Goal: Task Accomplishment & Management: Complete application form

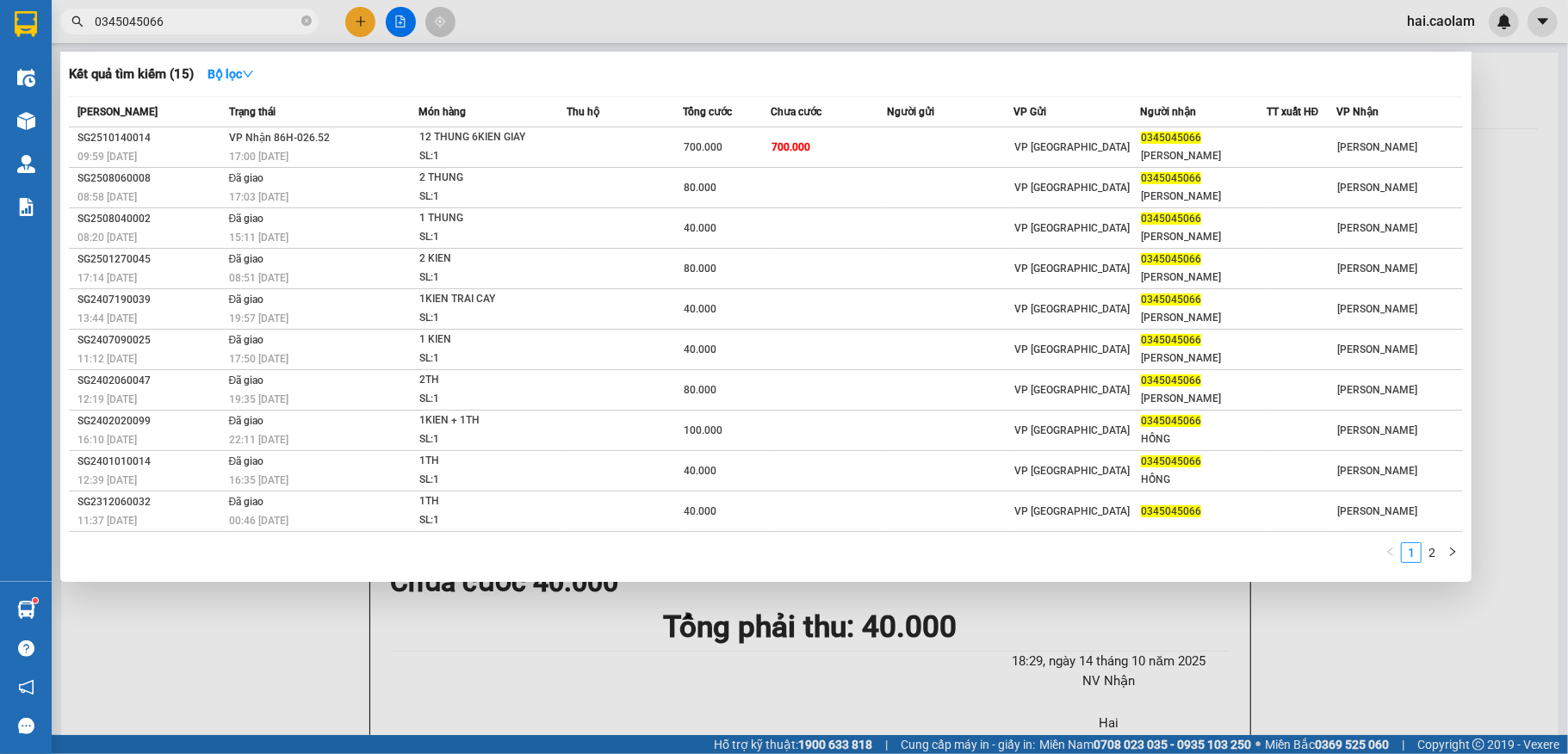
click at [332, 649] on div at bounding box center [784, 377] width 1568 height 754
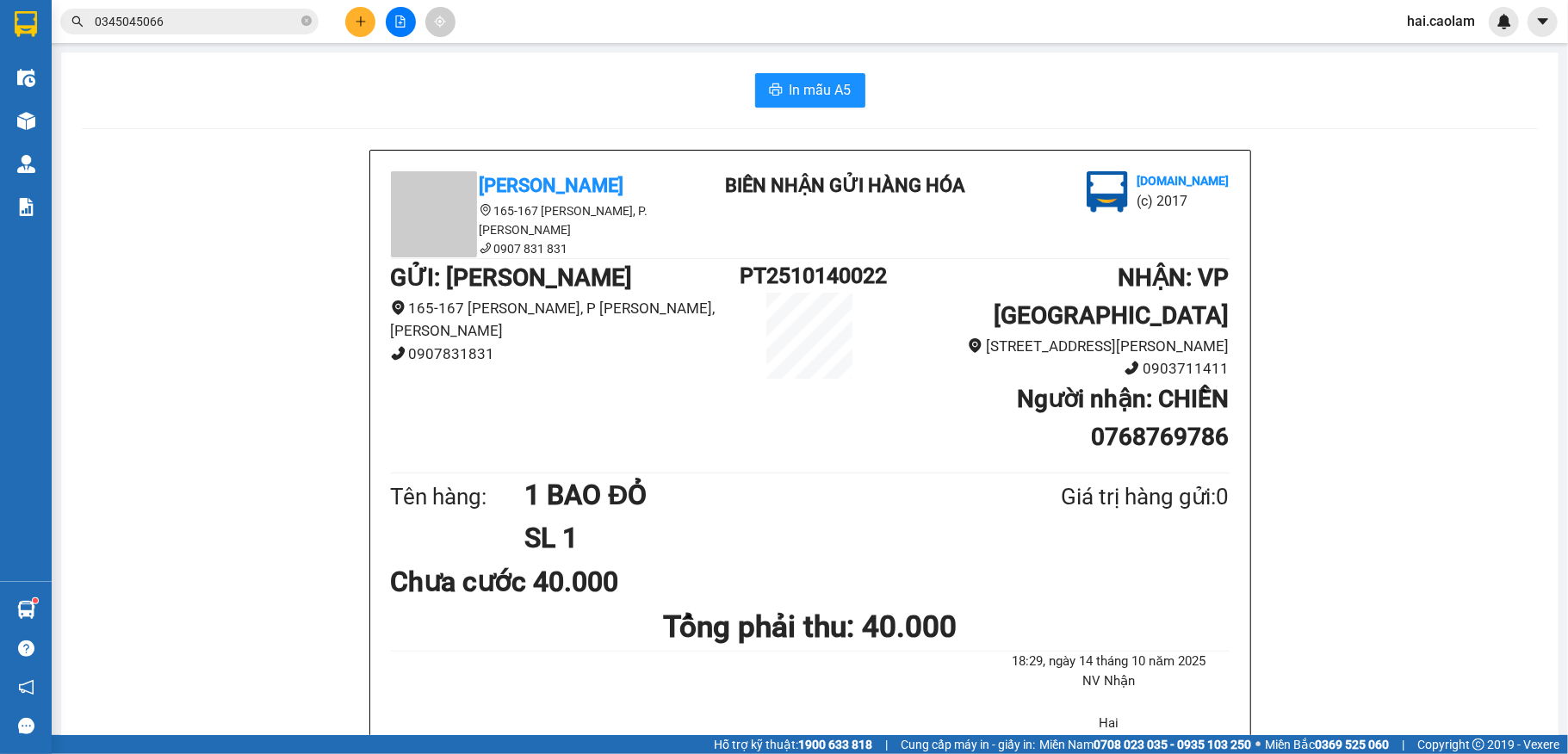
click at [209, 25] on input "0345045066" at bounding box center [196, 21] width 203 height 19
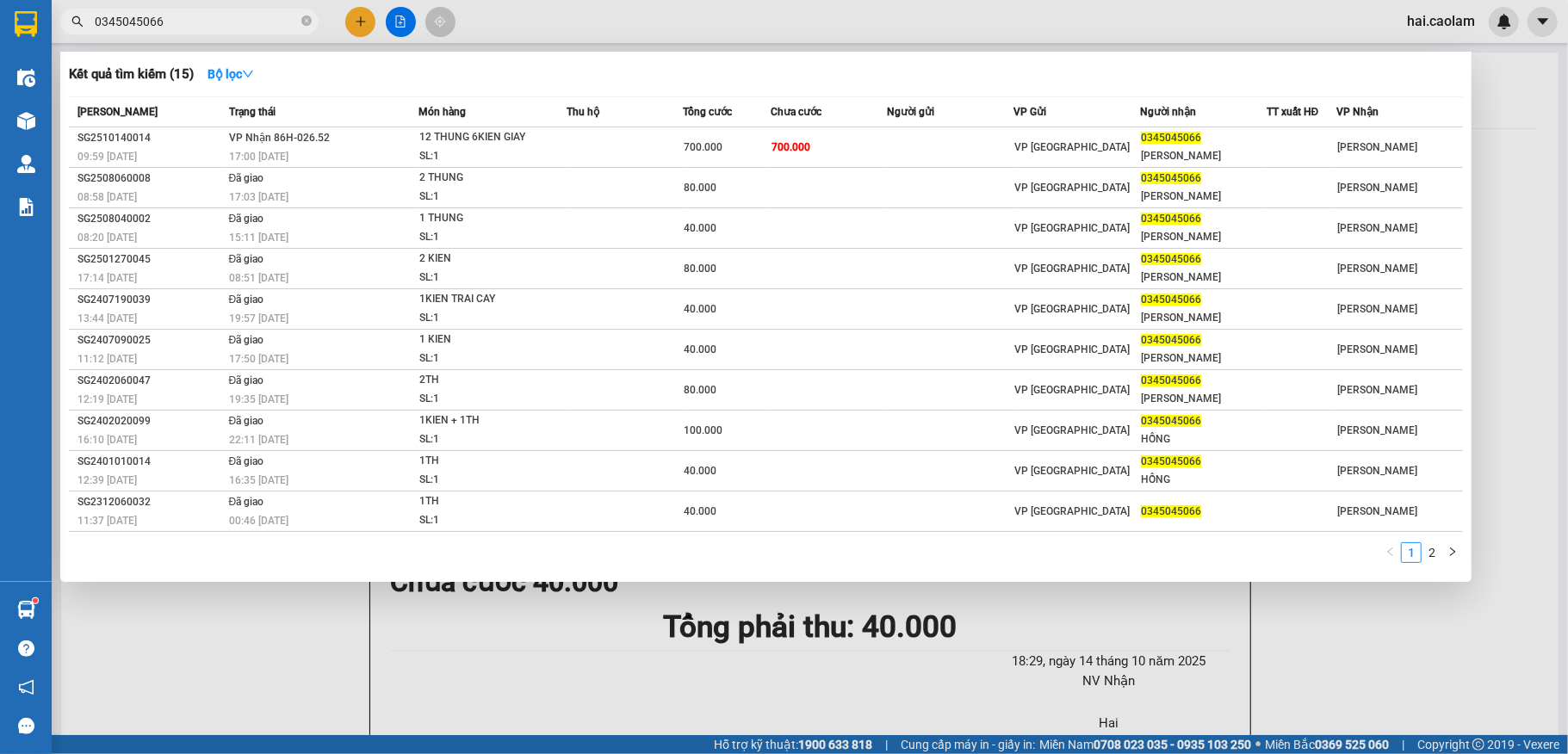
click at [209, 25] on input "0345045066" at bounding box center [196, 21] width 203 height 19
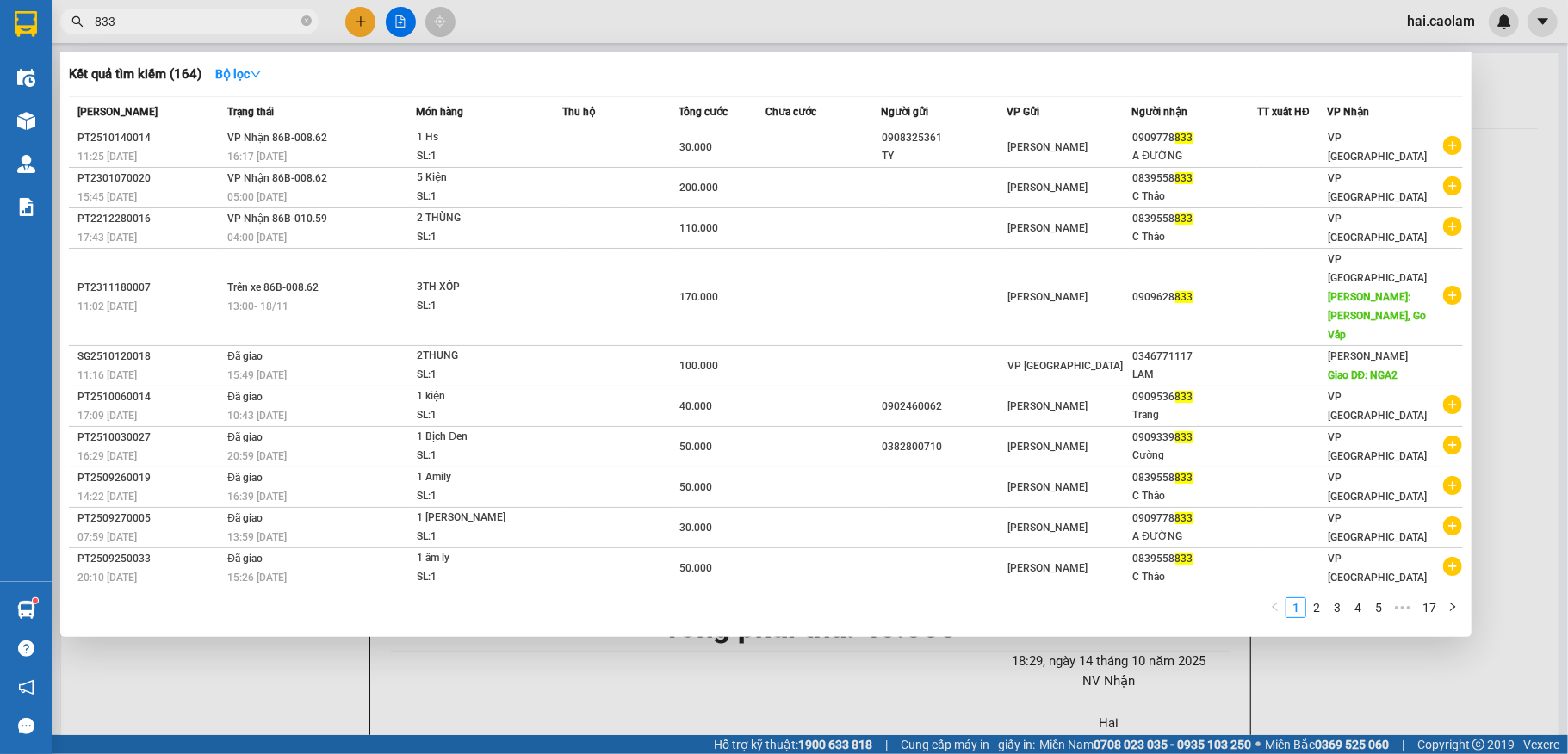
type input "833"
click at [501, 662] on div at bounding box center [784, 377] width 1568 height 754
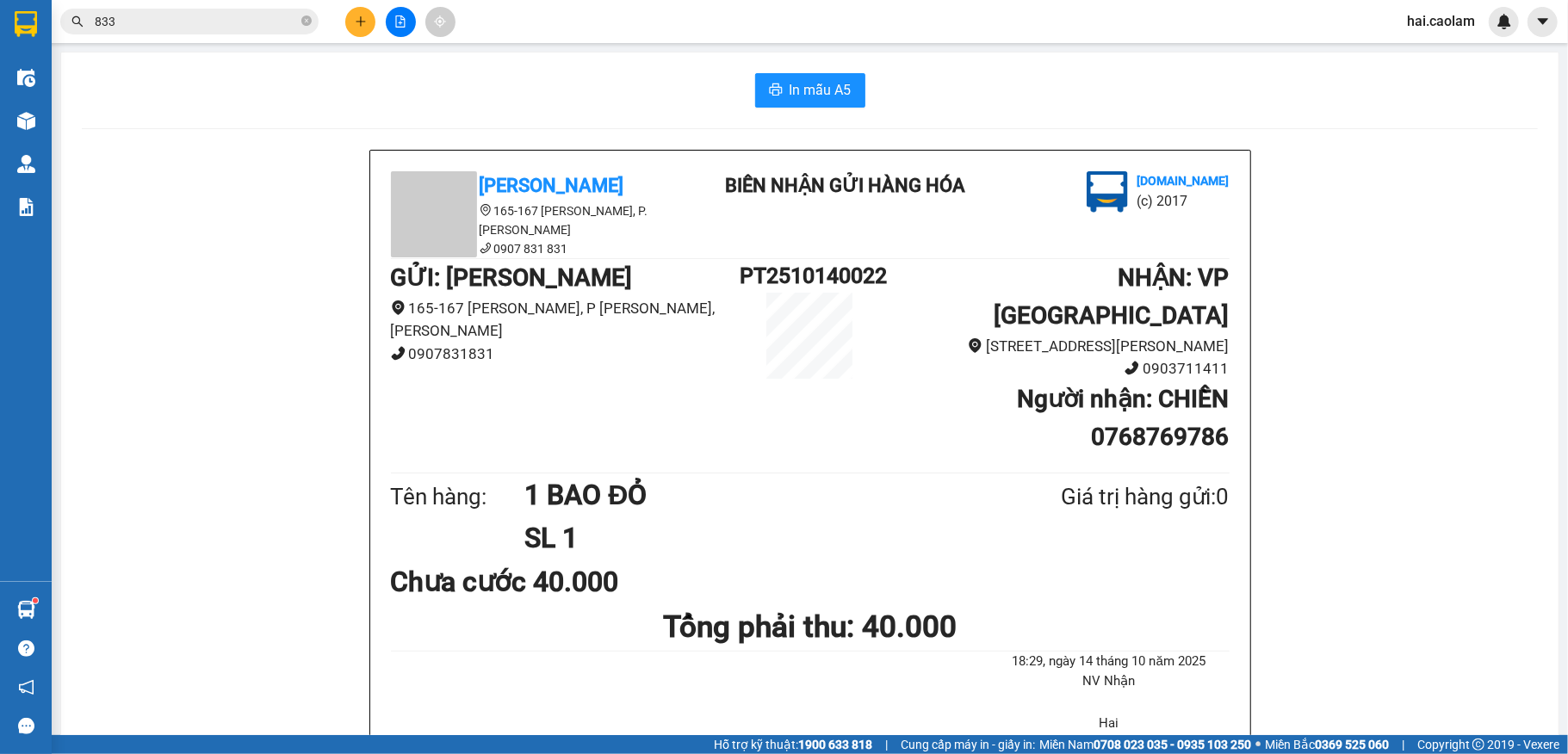
click at [370, 405] on div "[PERSON_NAME] 165-167 [PERSON_NAME], P. [PERSON_NAME] 0907 831 831 [PERSON_NAME…" at bounding box center [810, 538] width 880 height 776
drag, startPoint x: 286, startPoint y: 152, endPoint x: 315, endPoint y: 54, distance: 102.2
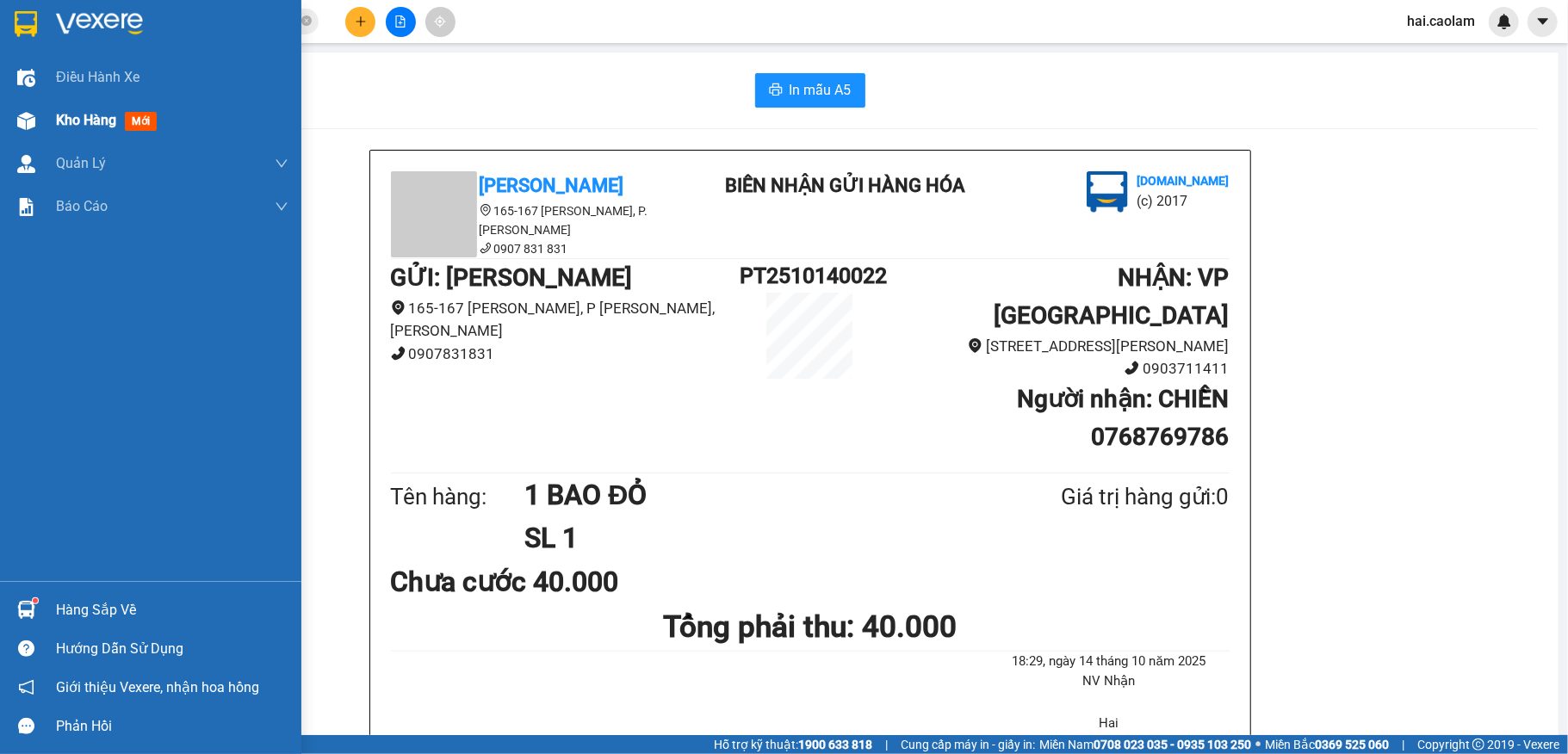
click at [38, 124] on div at bounding box center [25, 121] width 30 height 30
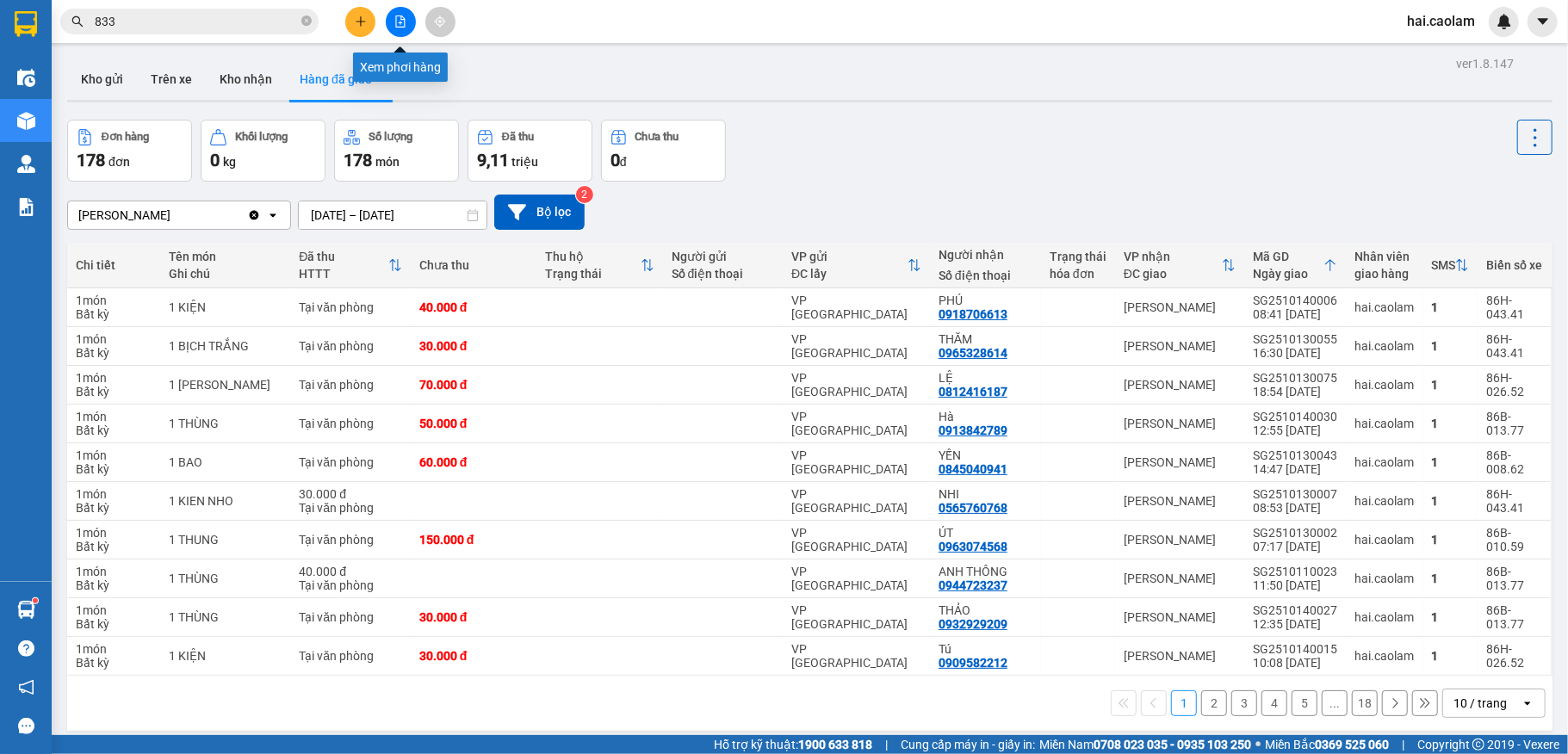
click at [399, 19] on icon "file-add" at bounding box center [400, 21] width 12 height 12
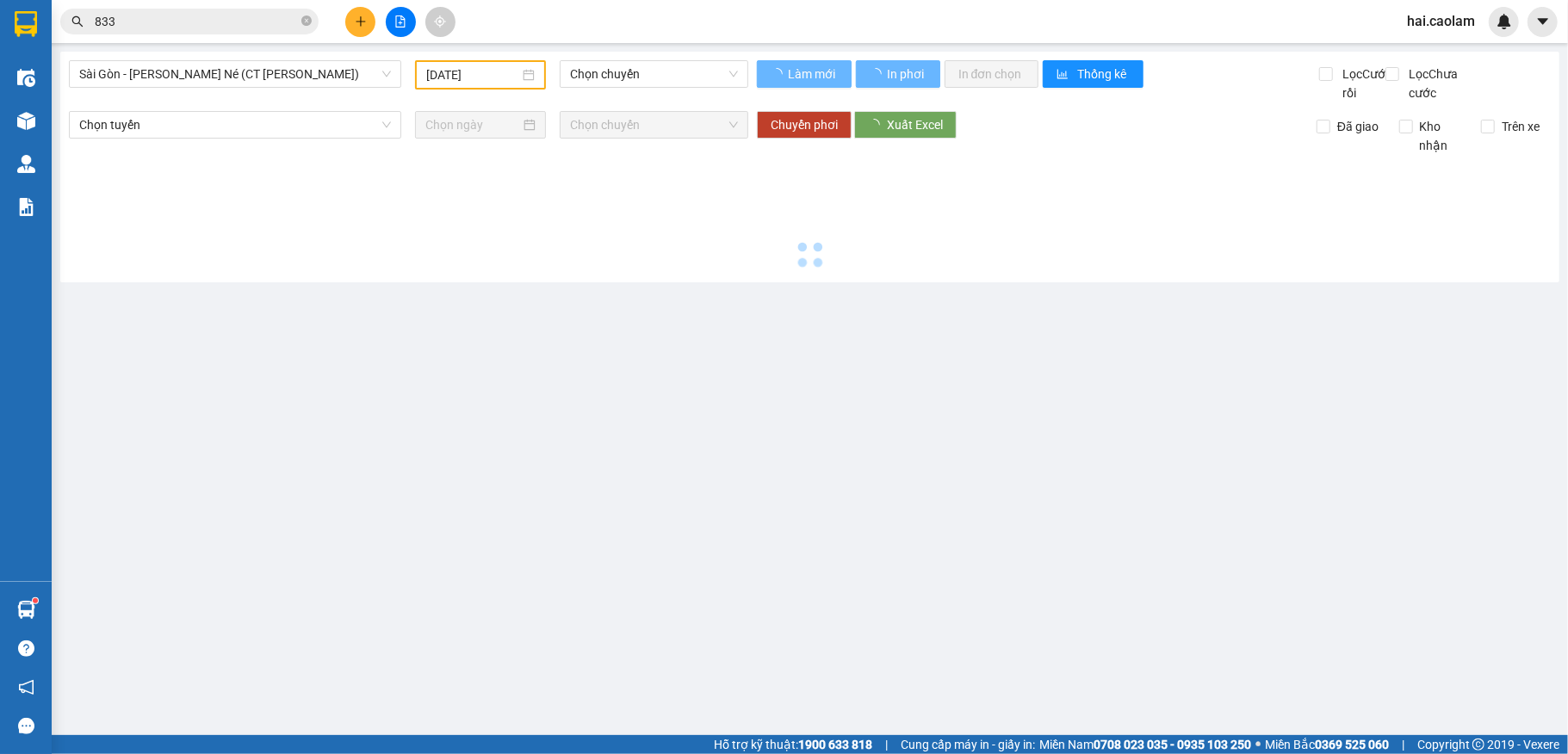
type input "[DATE]"
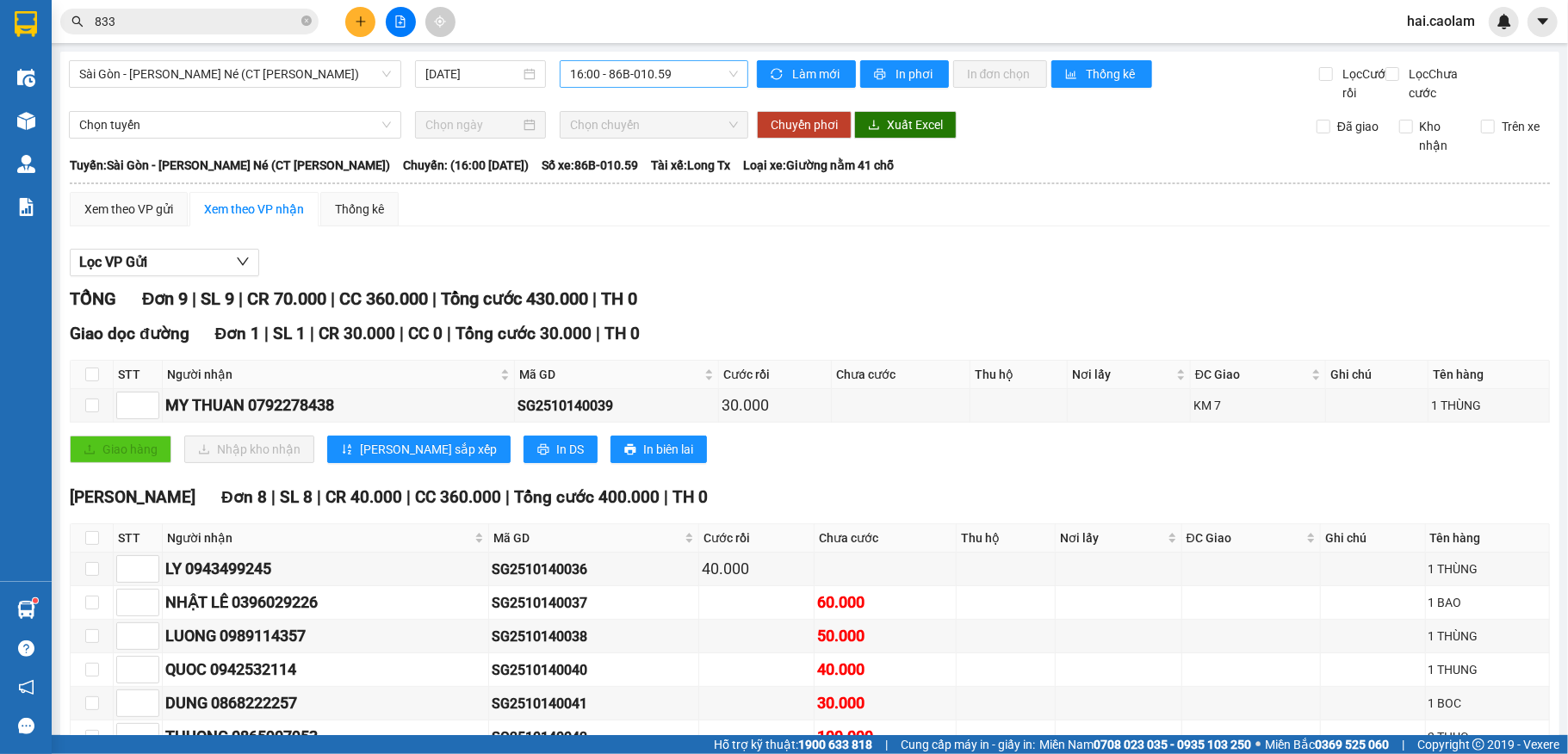
click at [618, 80] on span "16:00 - 86B-010.59" at bounding box center [653, 73] width 168 height 25
click at [301, 73] on span "Sài Gòn - [PERSON_NAME] Né (CT [PERSON_NAME])" at bounding box center [235, 73] width 312 height 25
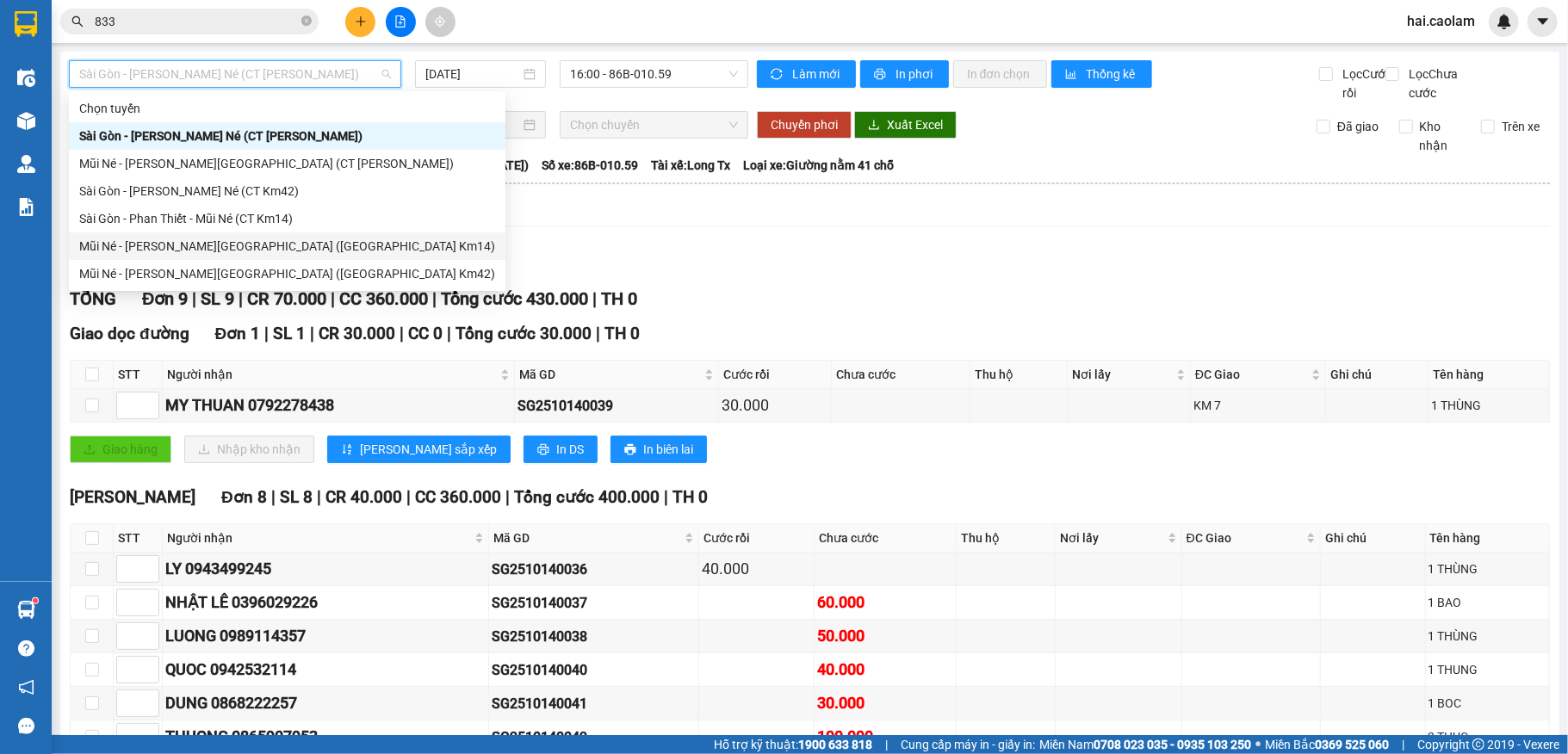
click at [286, 251] on div "Mũi Né - [PERSON_NAME][GEOGRAPHIC_DATA] ([GEOGRAPHIC_DATA] Km14)" at bounding box center [287, 246] width 416 height 19
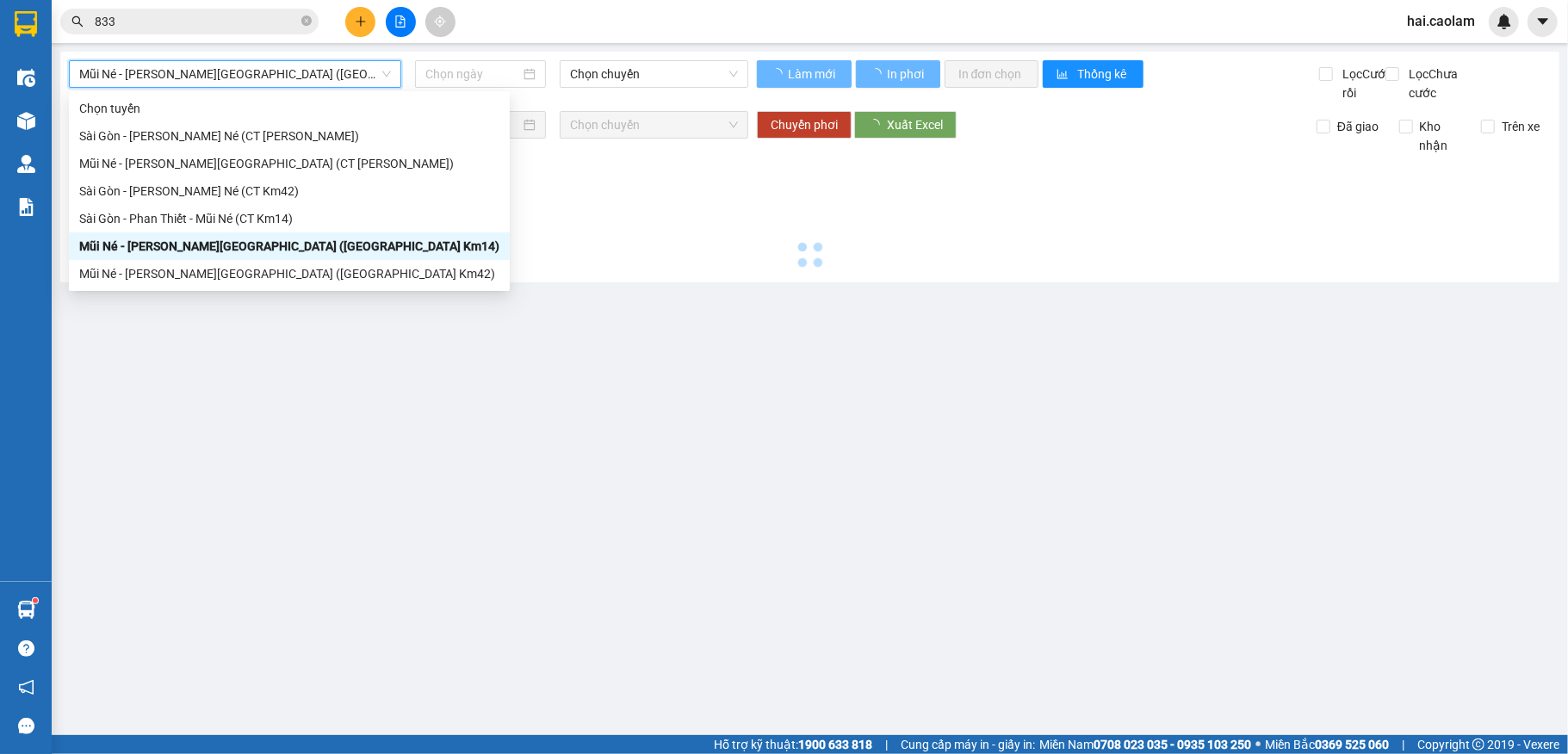
type input "[DATE]"
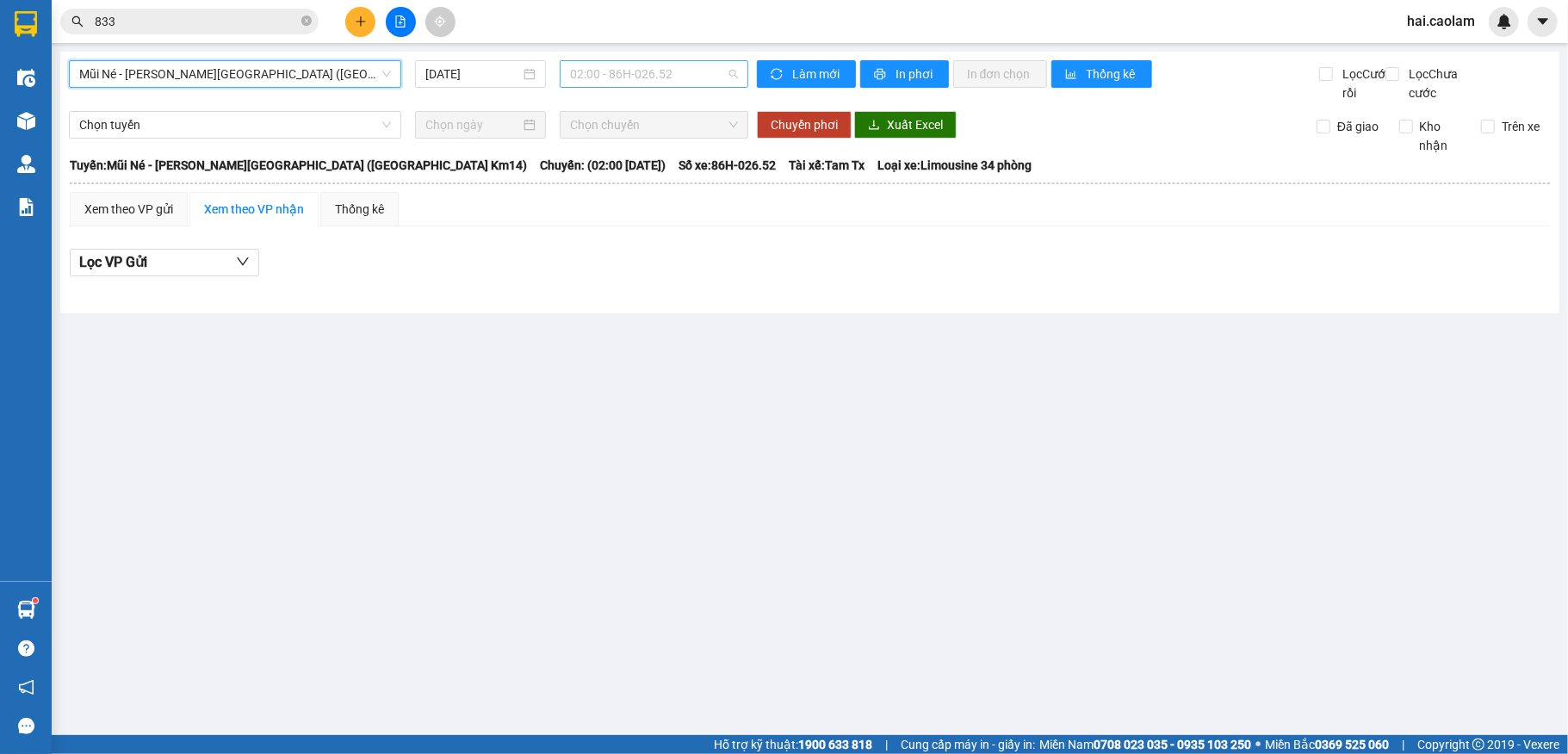
click at [660, 67] on span "02:00 - 86H-026.52" at bounding box center [653, 73] width 168 height 25
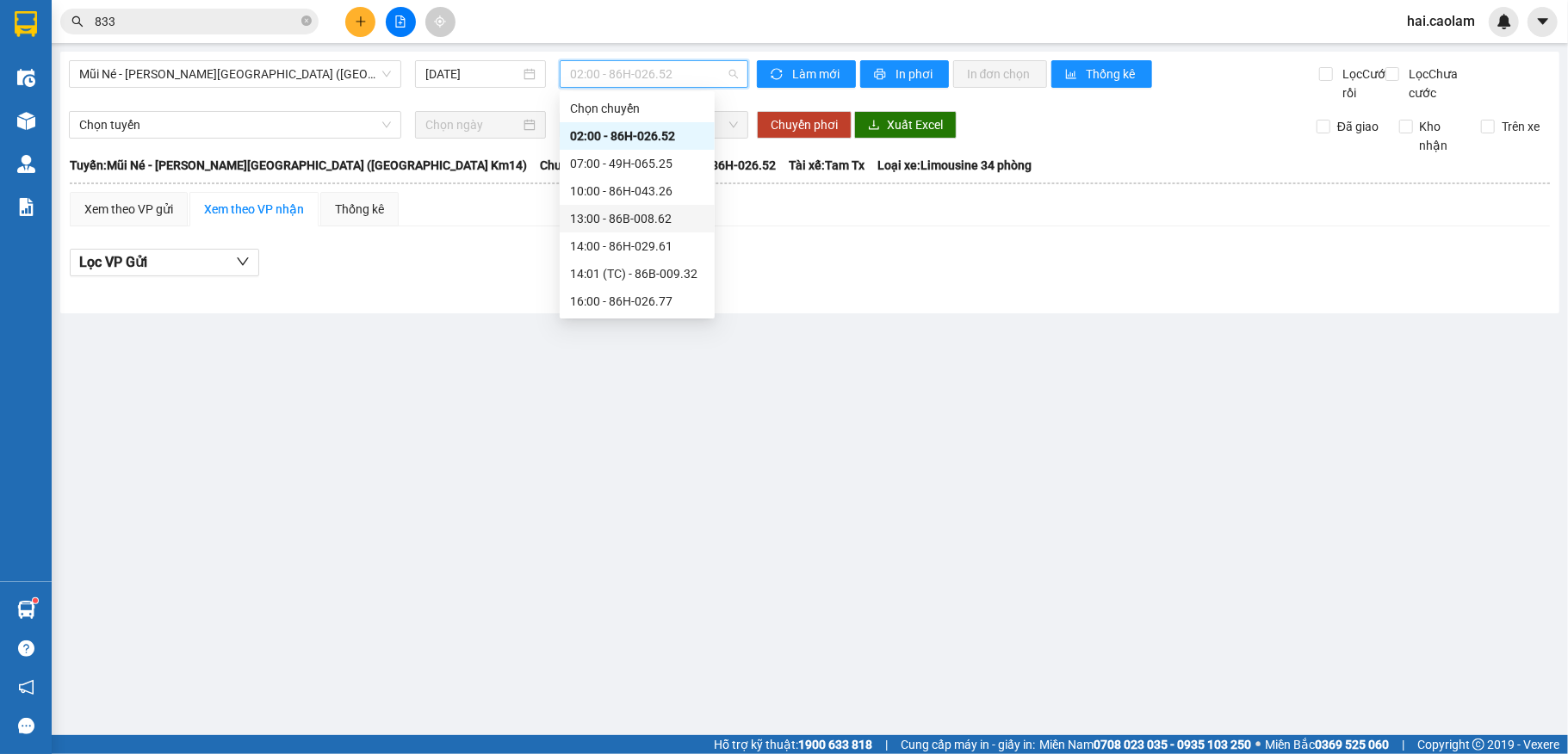
click at [622, 217] on div "13:00 - 86B-008.62" at bounding box center [637, 219] width 134 height 19
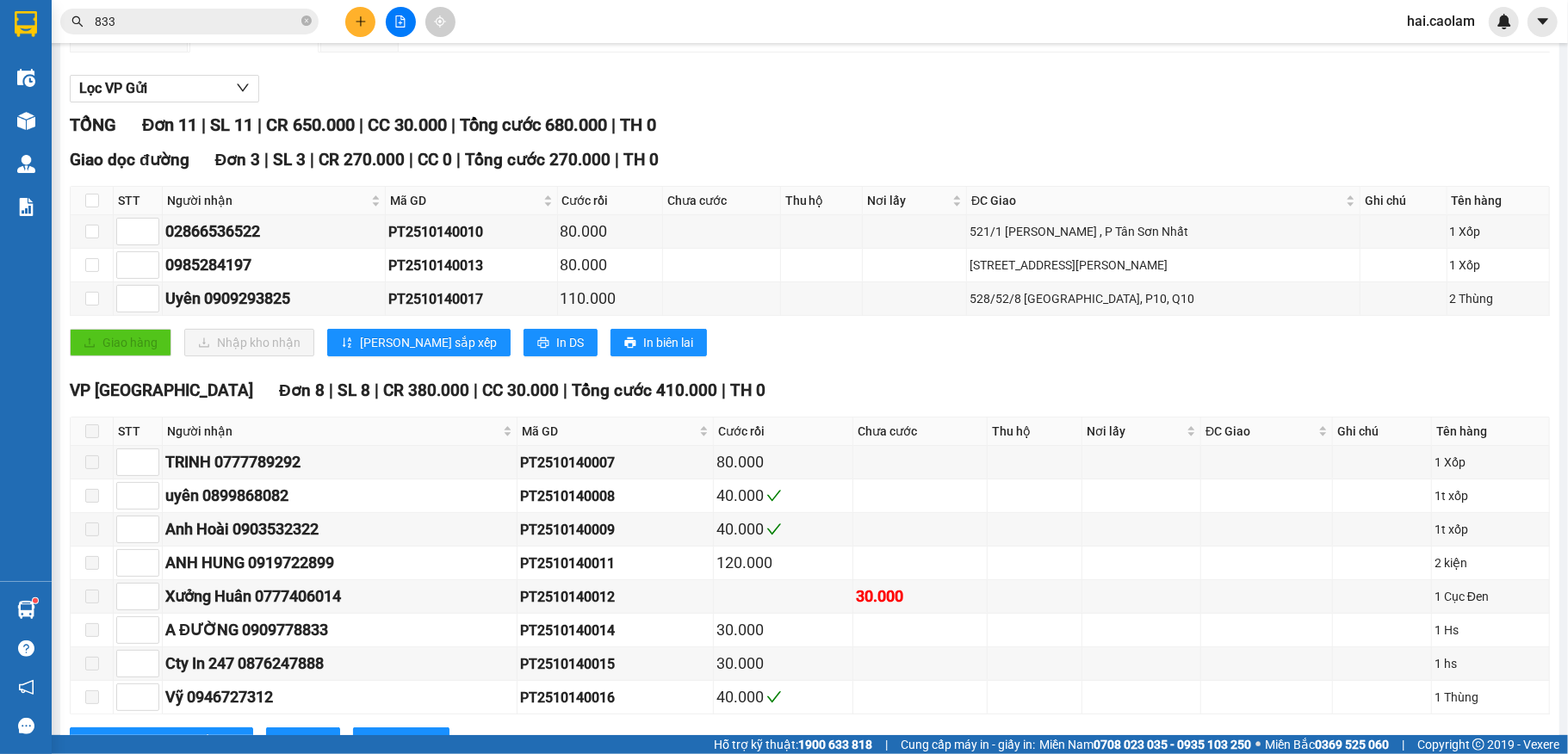
scroll to position [273, 0]
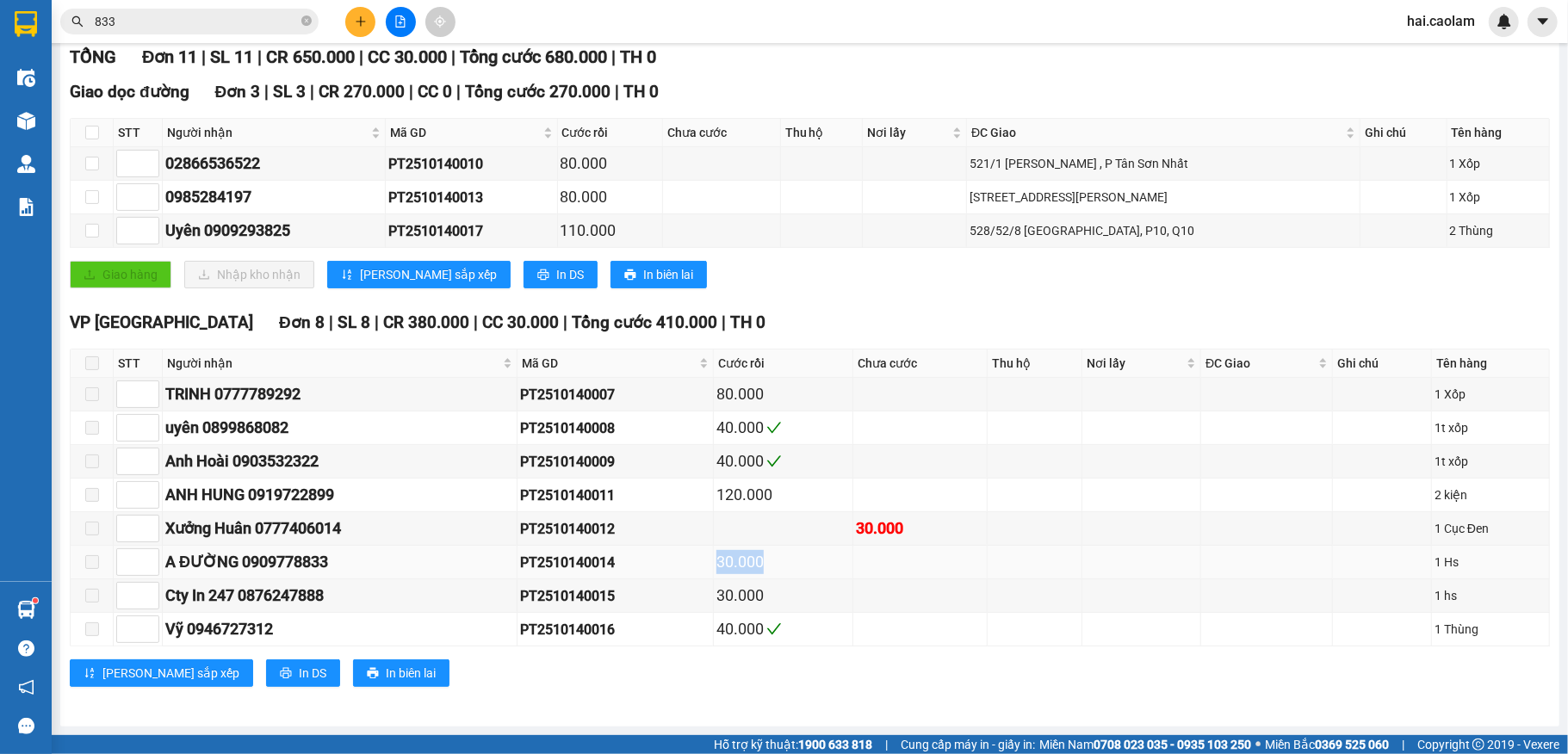
drag, startPoint x: 814, startPoint y: 573, endPoint x: 700, endPoint y: 555, distance: 115.4
click at [701, 556] on tr "A ĐƯỜNG 0909778833 PT2510140014 30.000 1 Hs" at bounding box center [810, 563] width 1480 height 34
click at [690, 556] on div "PT2510140014" at bounding box center [615, 563] width 191 height 22
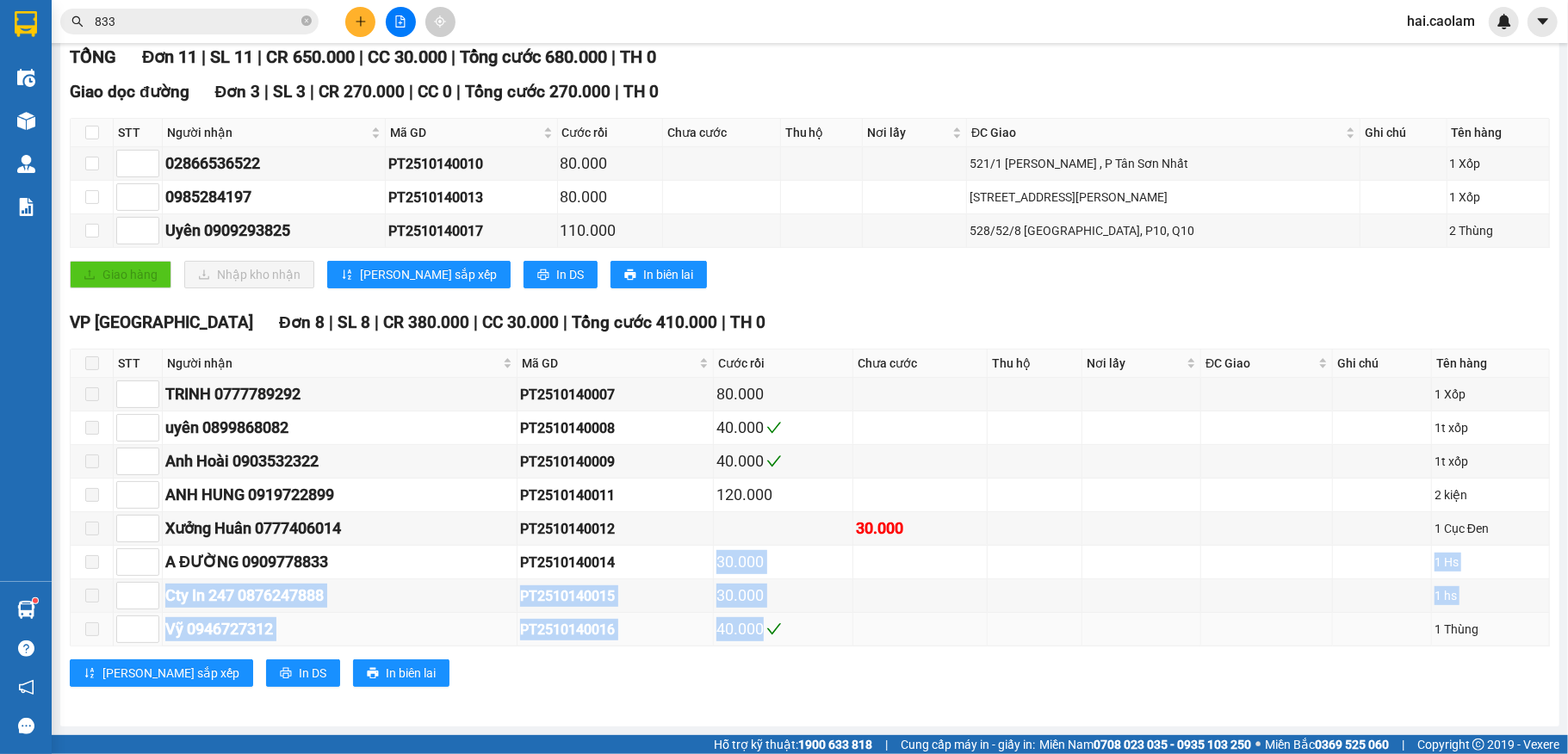
drag, startPoint x: 686, startPoint y: 545, endPoint x: 814, endPoint y: 618, distance: 147.4
click at [814, 618] on tbody "[PERSON_NAME] 0777789292 PT2510140007 80.000 1 Xốp [PERSON_NAME] 0899868082 PT2…" at bounding box center [810, 513] width 1480 height 269
click at [823, 592] on div "30.000" at bounding box center [783, 596] width 133 height 24
click at [821, 591] on div "30.000" at bounding box center [783, 596] width 133 height 24
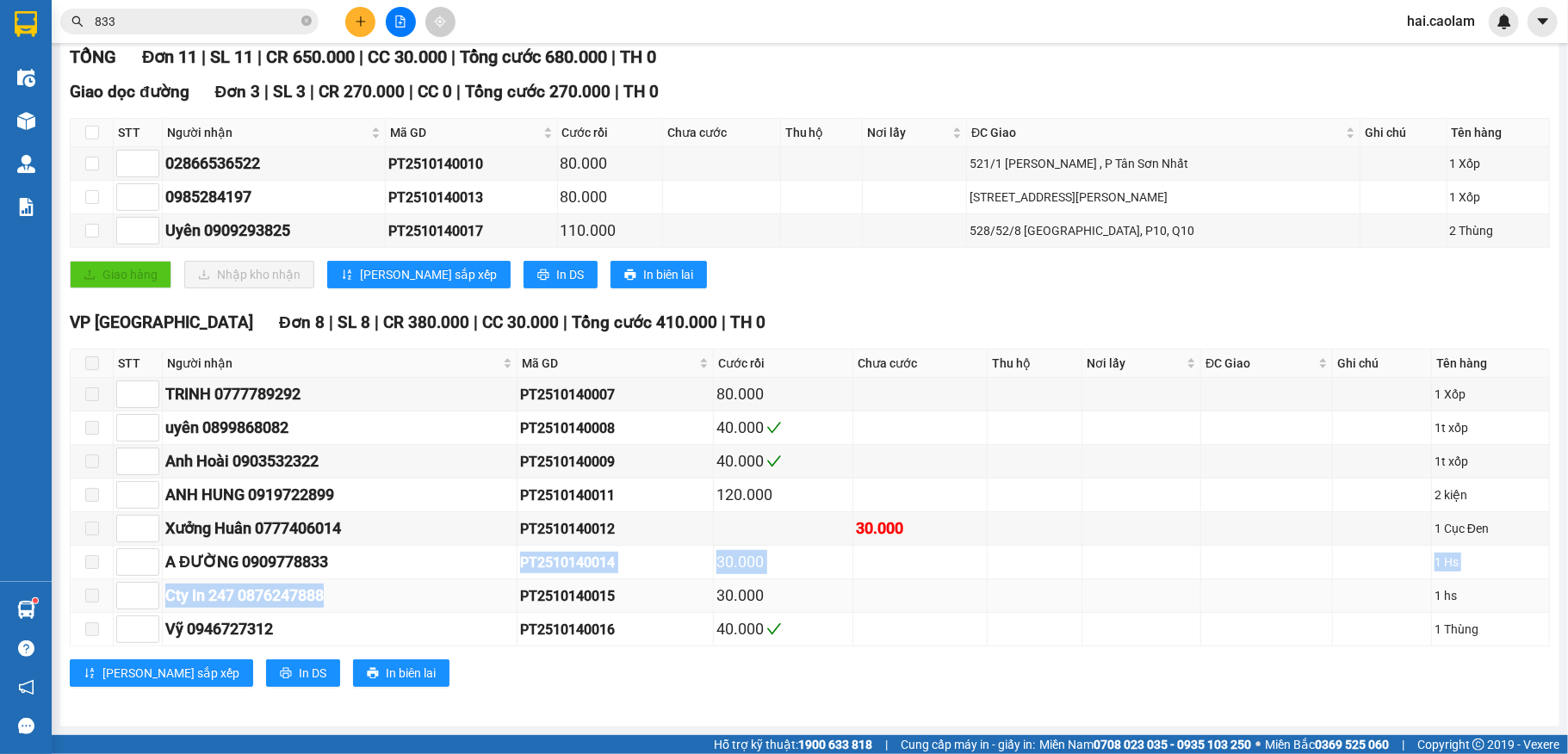
drag, startPoint x: 400, startPoint y: 562, endPoint x: 487, endPoint y: 602, distance: 95.8
click at [417, 608] on tbody "[PERSON_NAME] 0777789292 PT2510140007 80.000 1 Xốp [PERSON_NAME] 0899868082 PT2…" at bounding box center [810, 513] width 1480 height 269
click at [508, 601] on div "Cty In 247 0876247888" at bounding box center [339, 596] width 348 height 24
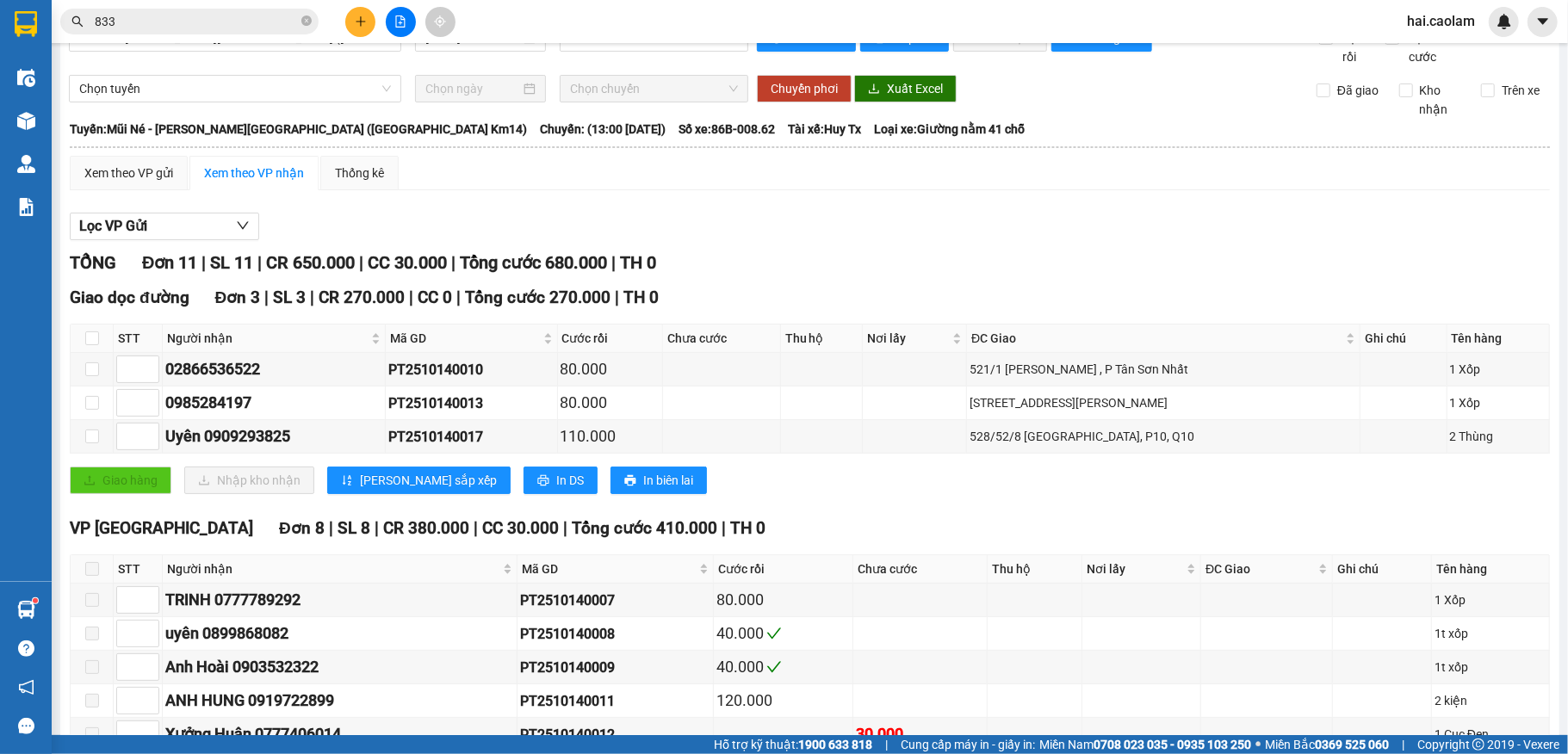
scroll to position [0, 0]
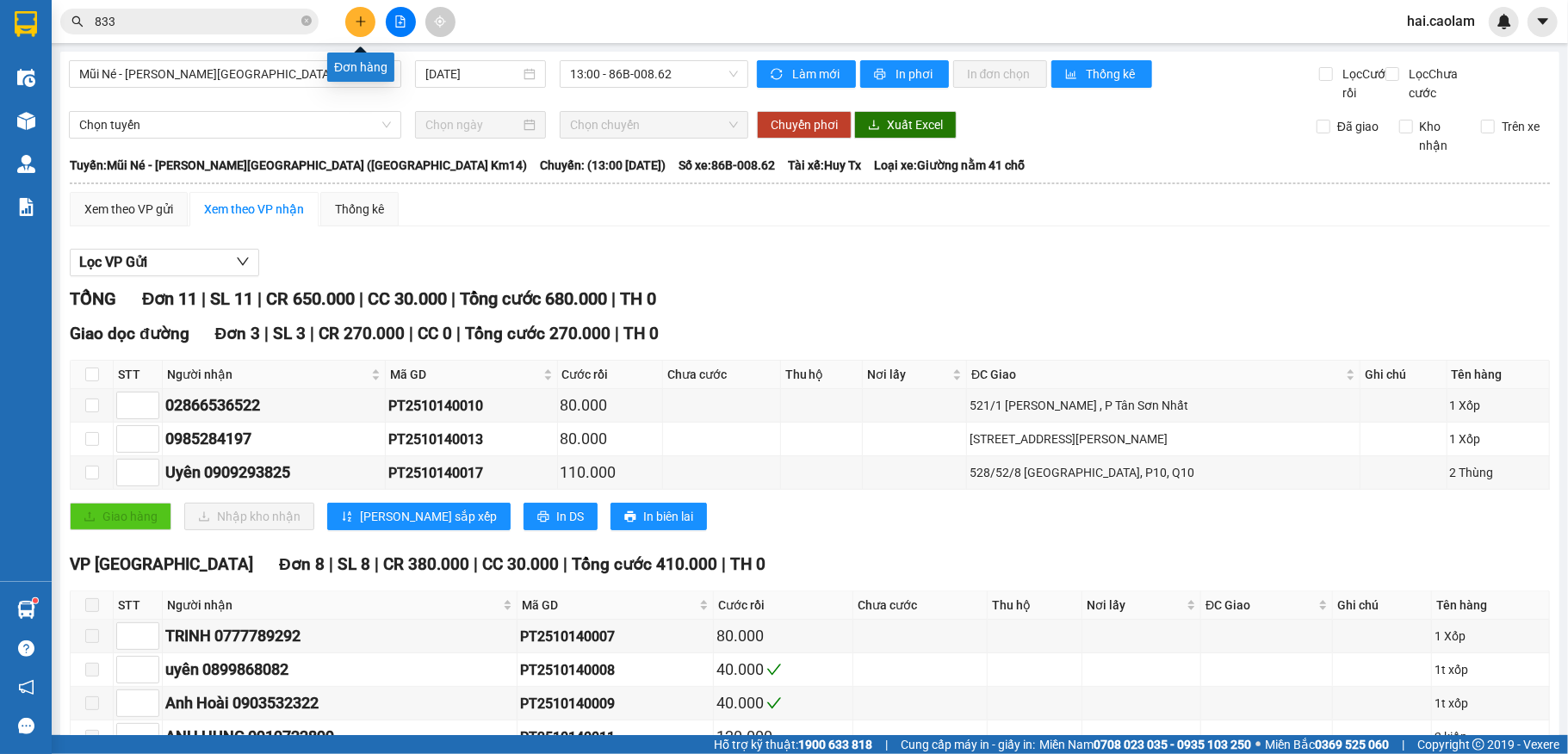
click at [362, 27] on button at bounding box center [360, 22] width 30 height 30
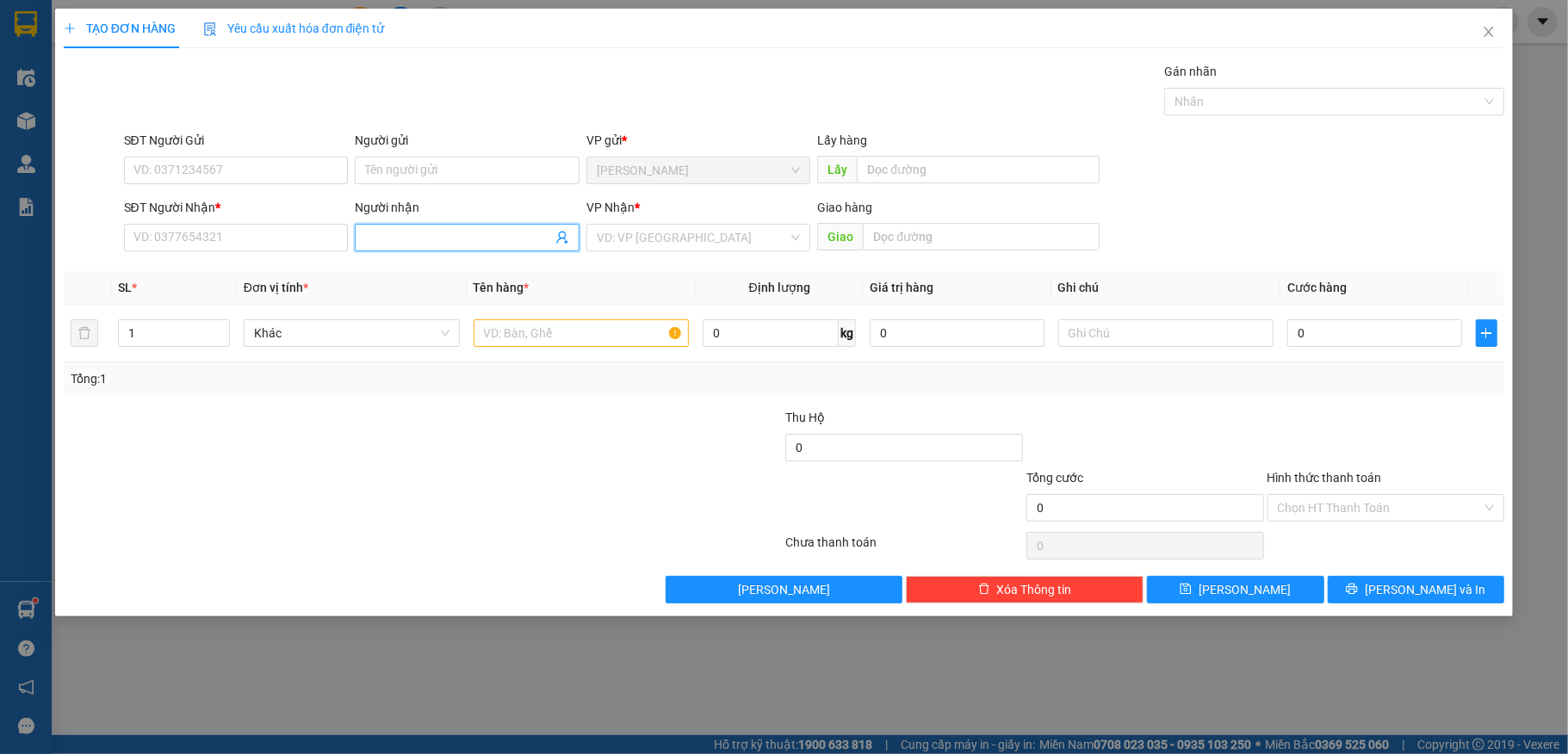
click at [420, 239] on input "Người nhận" at bounding box center [458, 238] width 187 height 19
type input "[PERSON_NAME]"
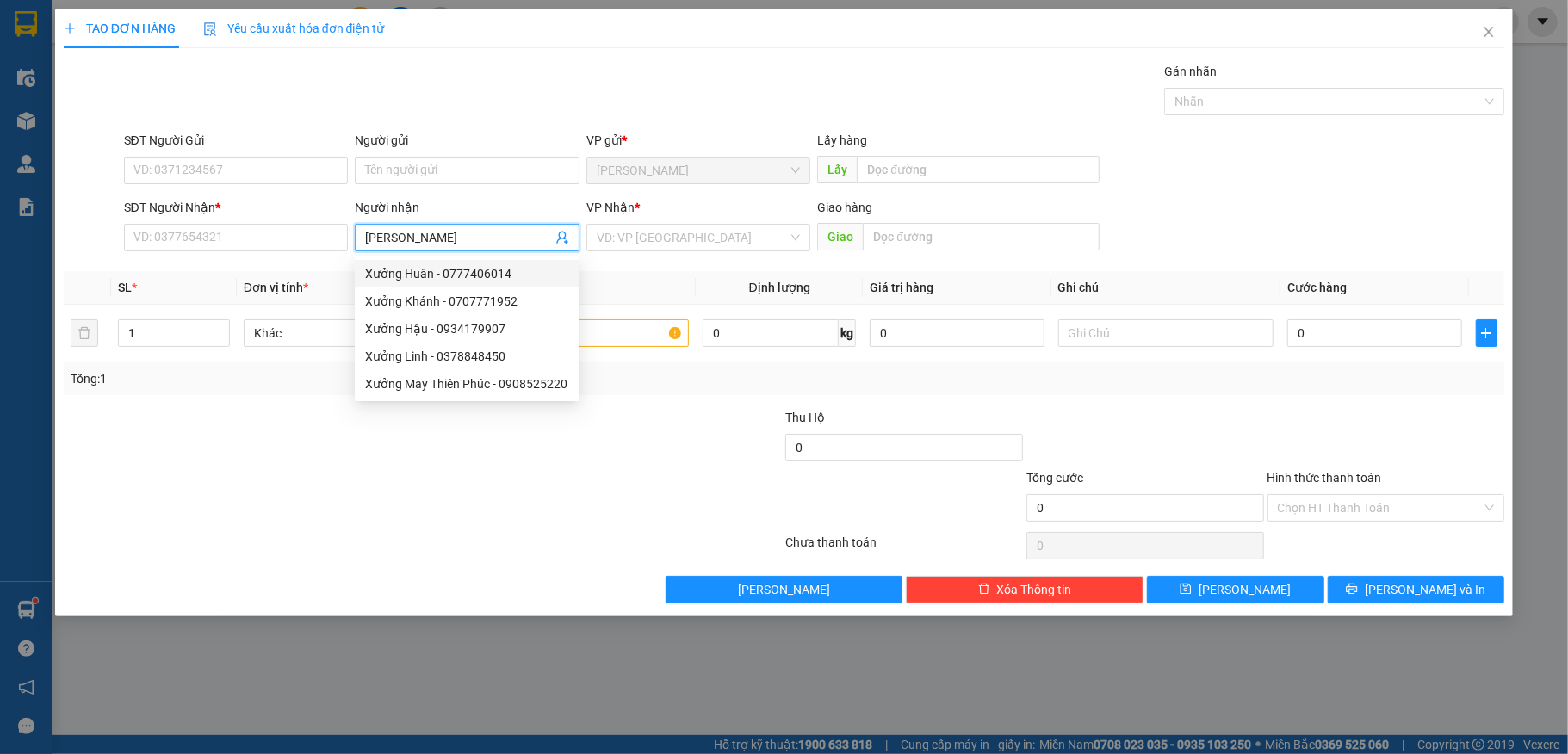
click at [397, 276] on div "Xưởng Huân - 0777406014" at bounding box center [466, 273] width 204 height 19
type input "0777406014"
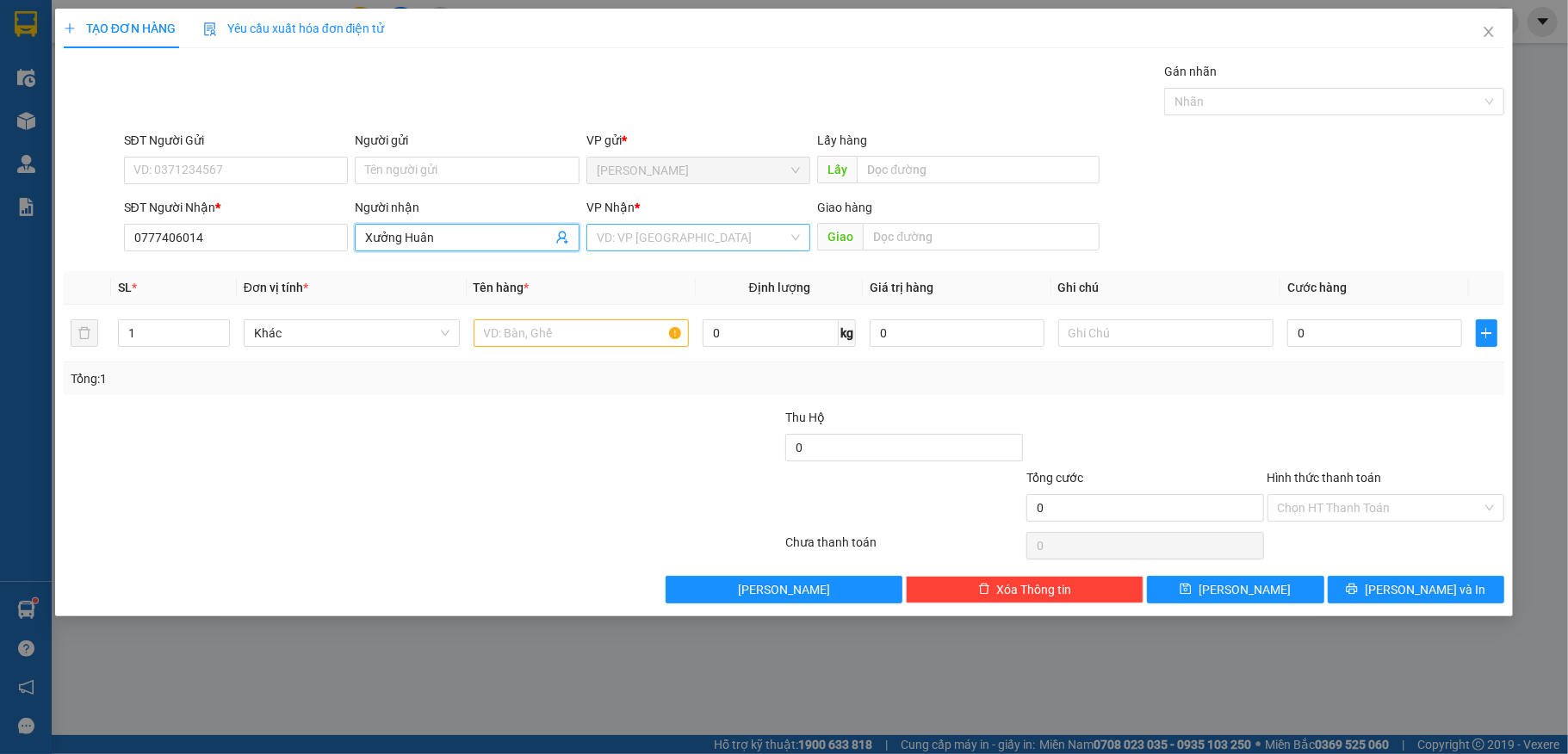
type input "Xưởng Huân"
click at [629, 234] on input "search" at bounding box center [693, 238] width 192 height 25
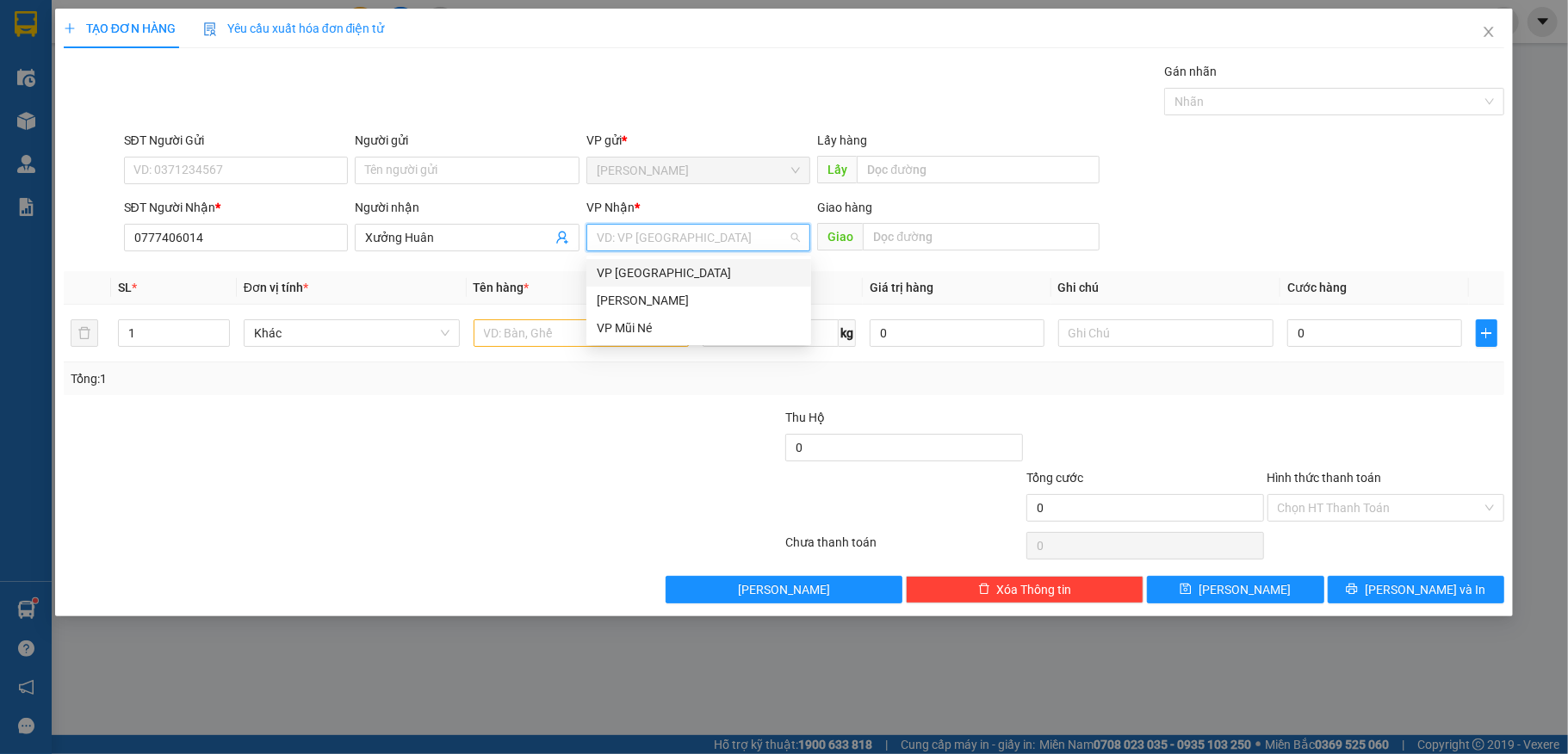
click at [648, 278] on div "VP [GEOGRAPHIC_DATA]" at bounding box center [699, 272] width 204 height 19
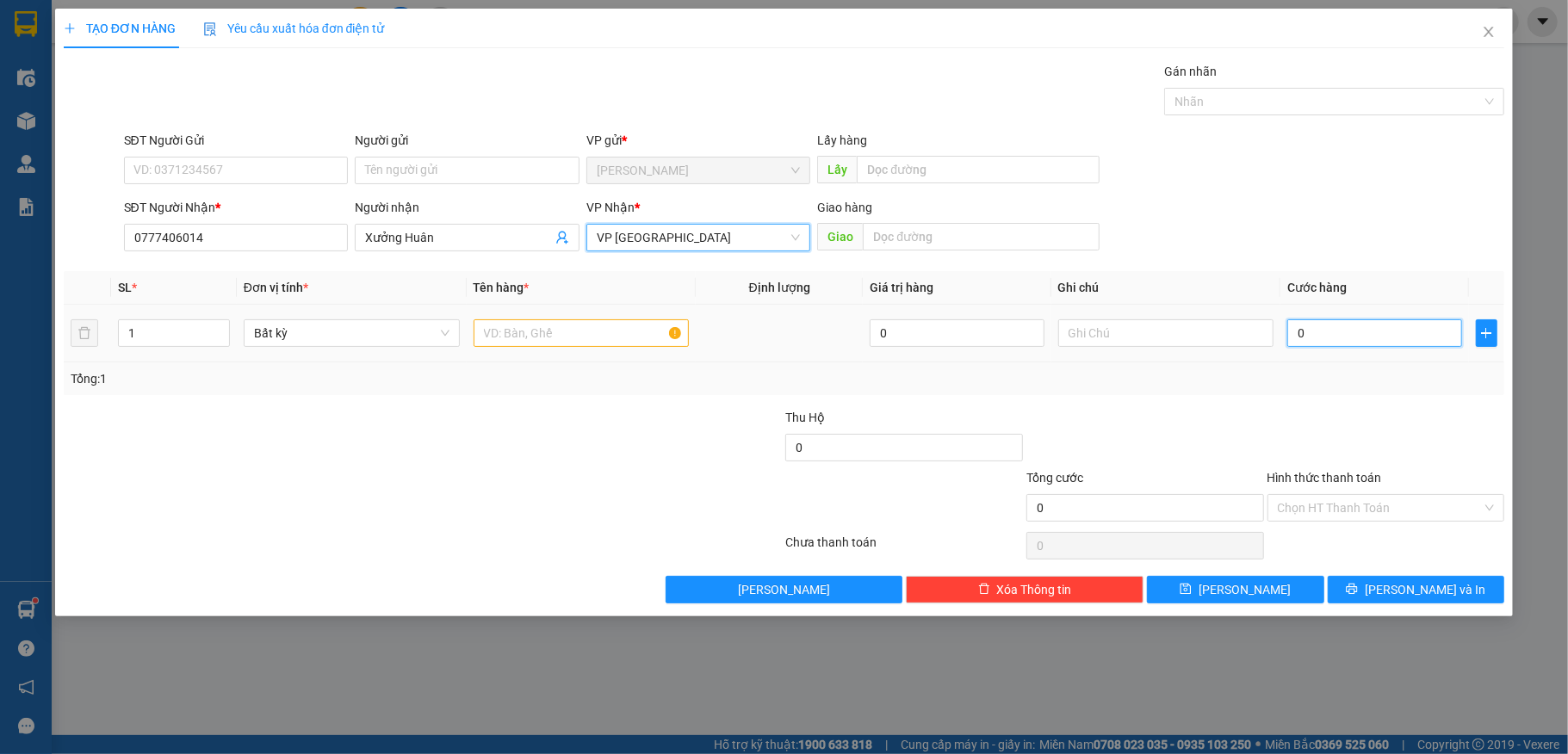
click at [1337, 341] on input "0" at bounding box center [1375, 333] width 174 height 27
type input "1"
type input "16"
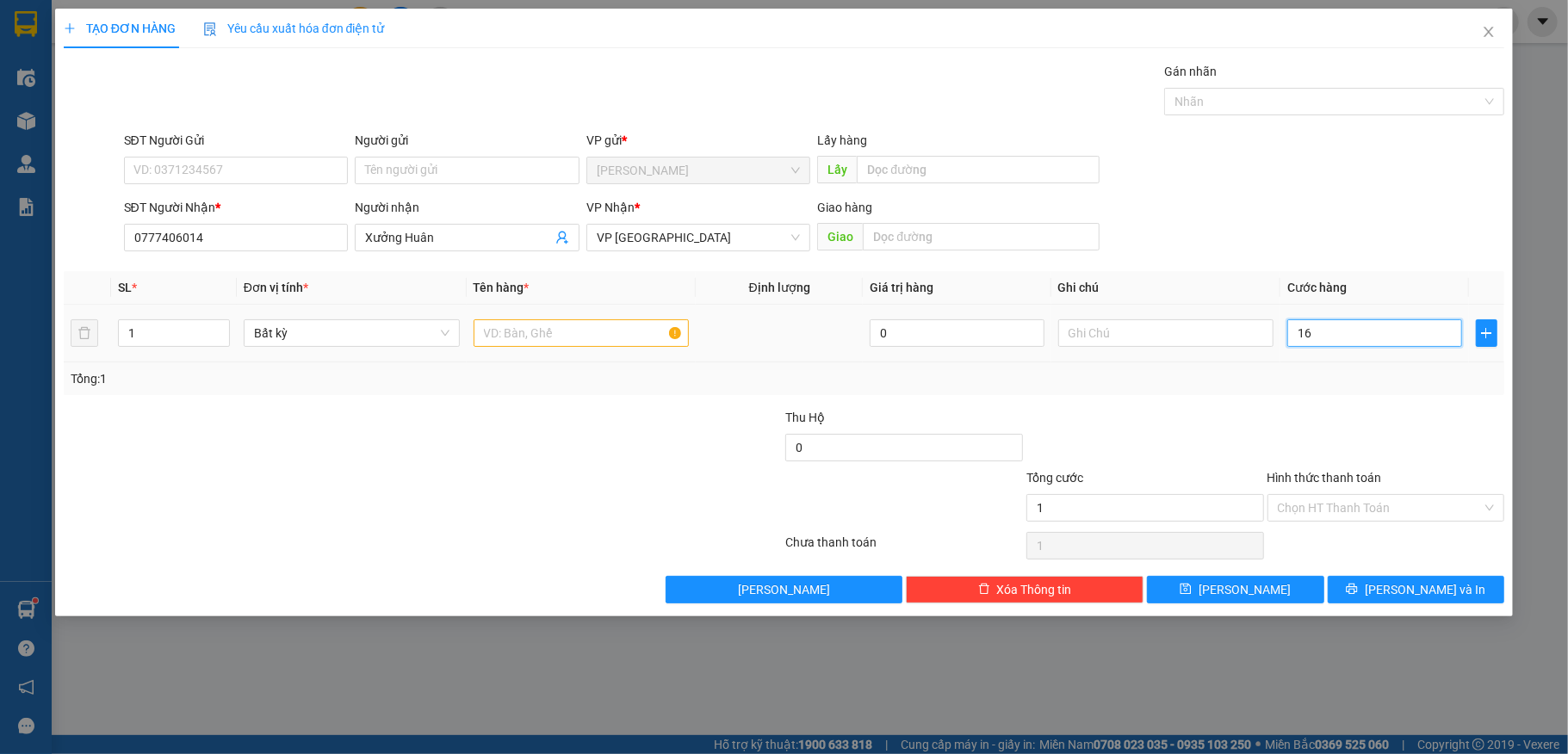
type input "16"
type input "160"
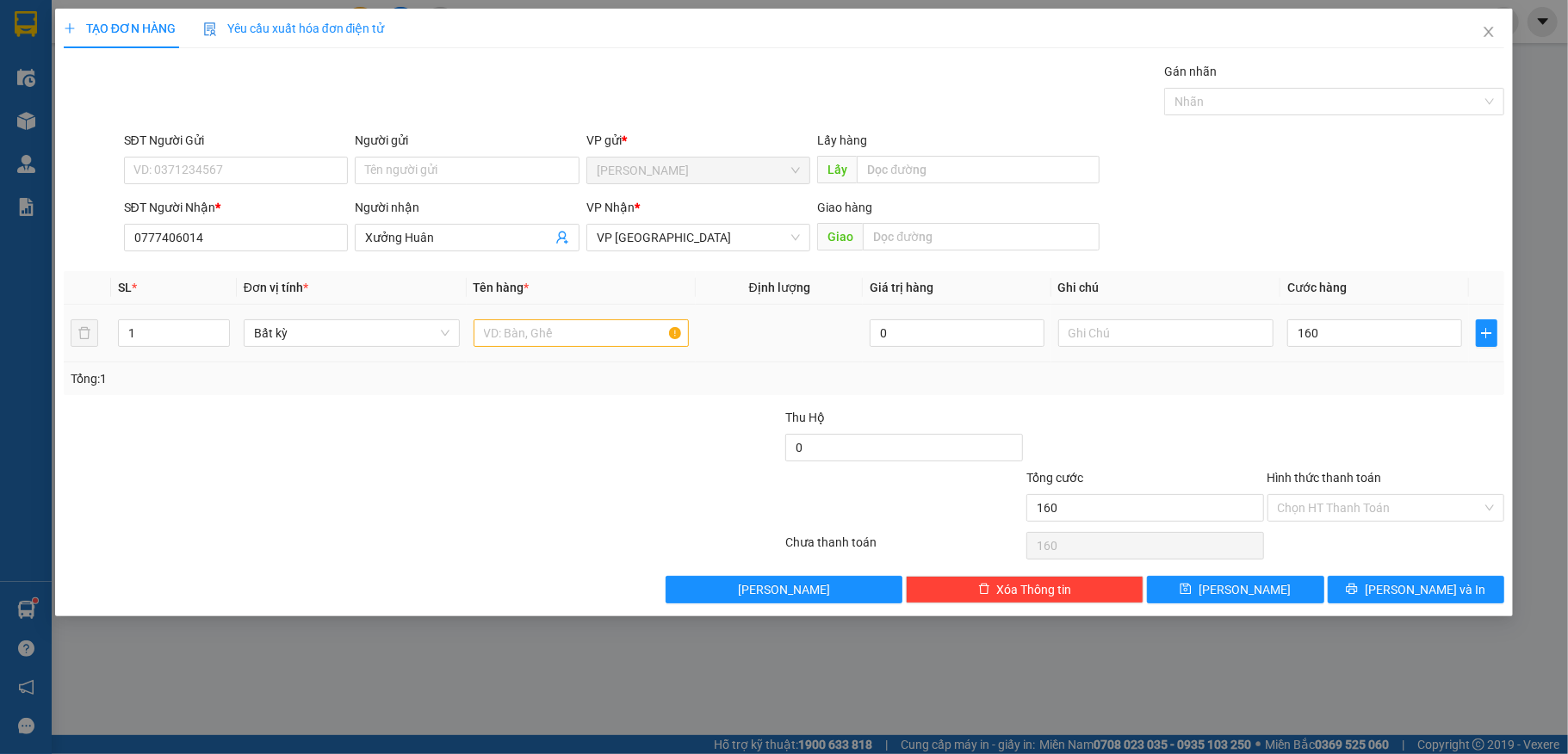
type input "160.000"
drag, startPoint x: 680, startPoint y: 420, endPoint x: 608, endPoint y: 374, distance: 85.4
click at [667, 415] on div at bounding box center [664, 438] width 241 height 60
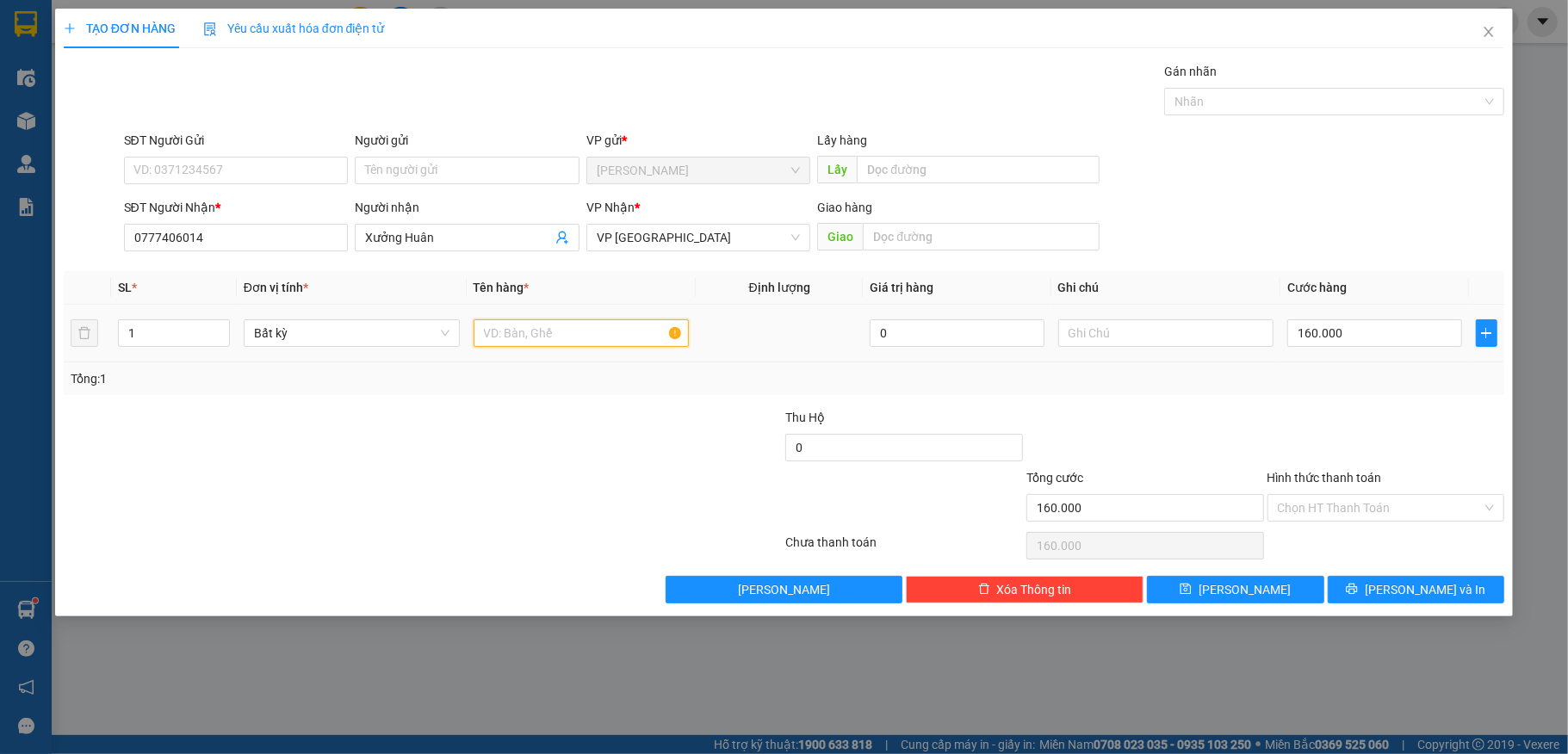
click at [567, 328] on input "text" at bounding box center [582, 333] width 216 height 27
type input "2 Bao"
click at [1372, 511] on input "Hình thức thanh toán" at bounding box center [1381, 508] width 205 height 25
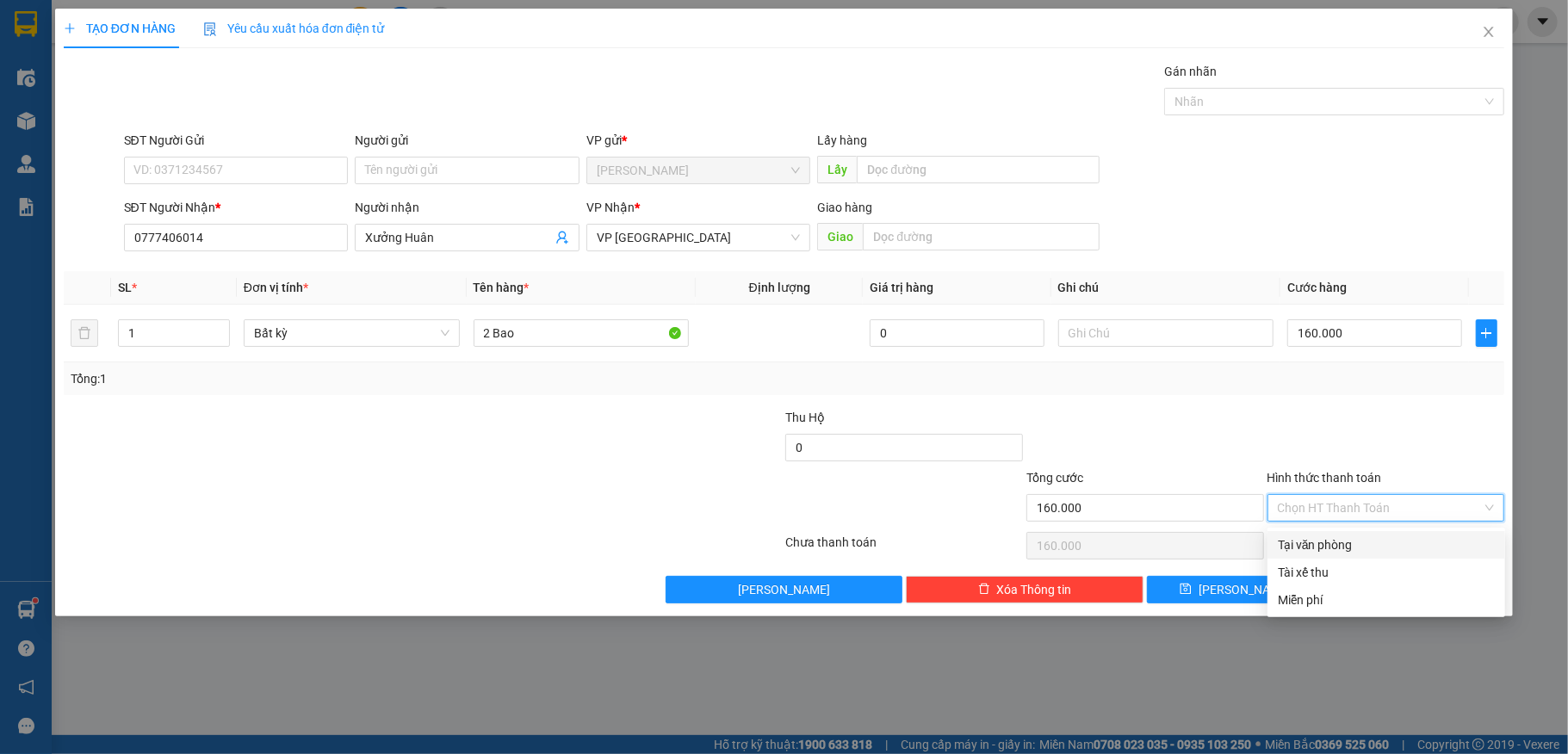
click at [1342, 537] on div "Tại văn phòng" at bounding box center [1387, 544] width 217 height 19
type input "0"
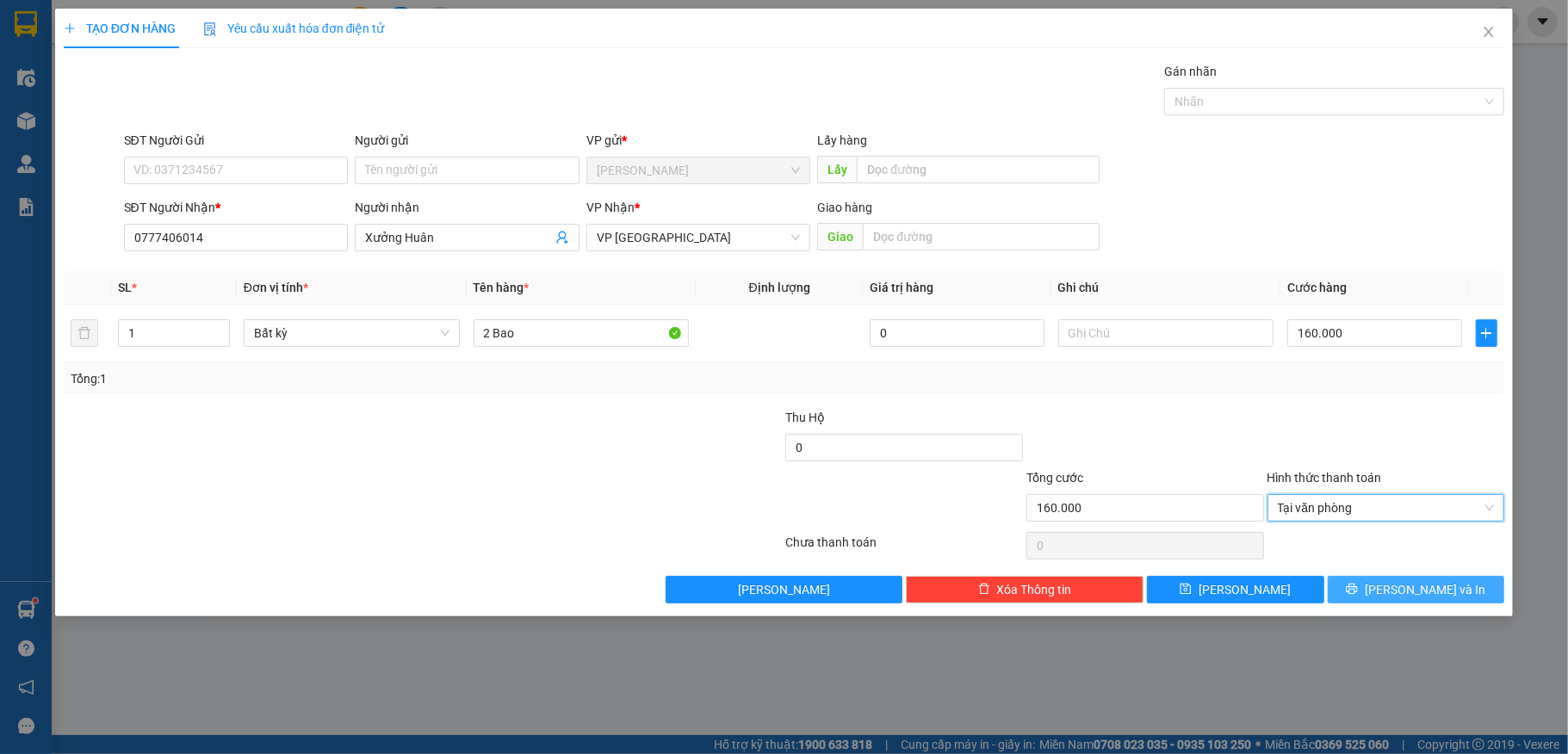
click at [1426, 586] on span "[PERSON_NAME] và In" at bounding box center [1425, 590] width 121 height 19
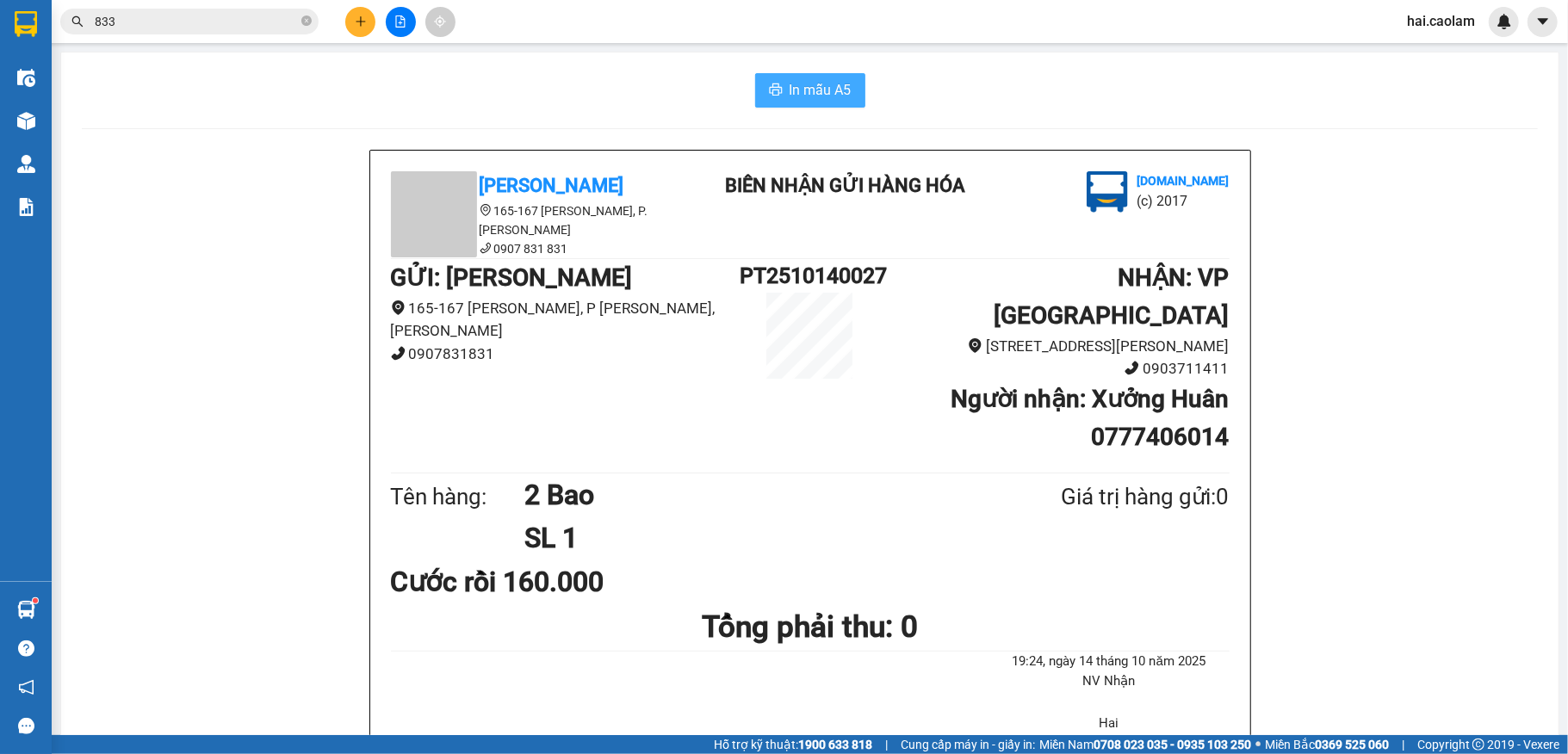
click at [810, 96] on span "In mẫu A5" at bounding box center [820, 90] width 62 height 22
click at [311, 23] on span "833" at bounding box center [189, 21] width 259 height 25
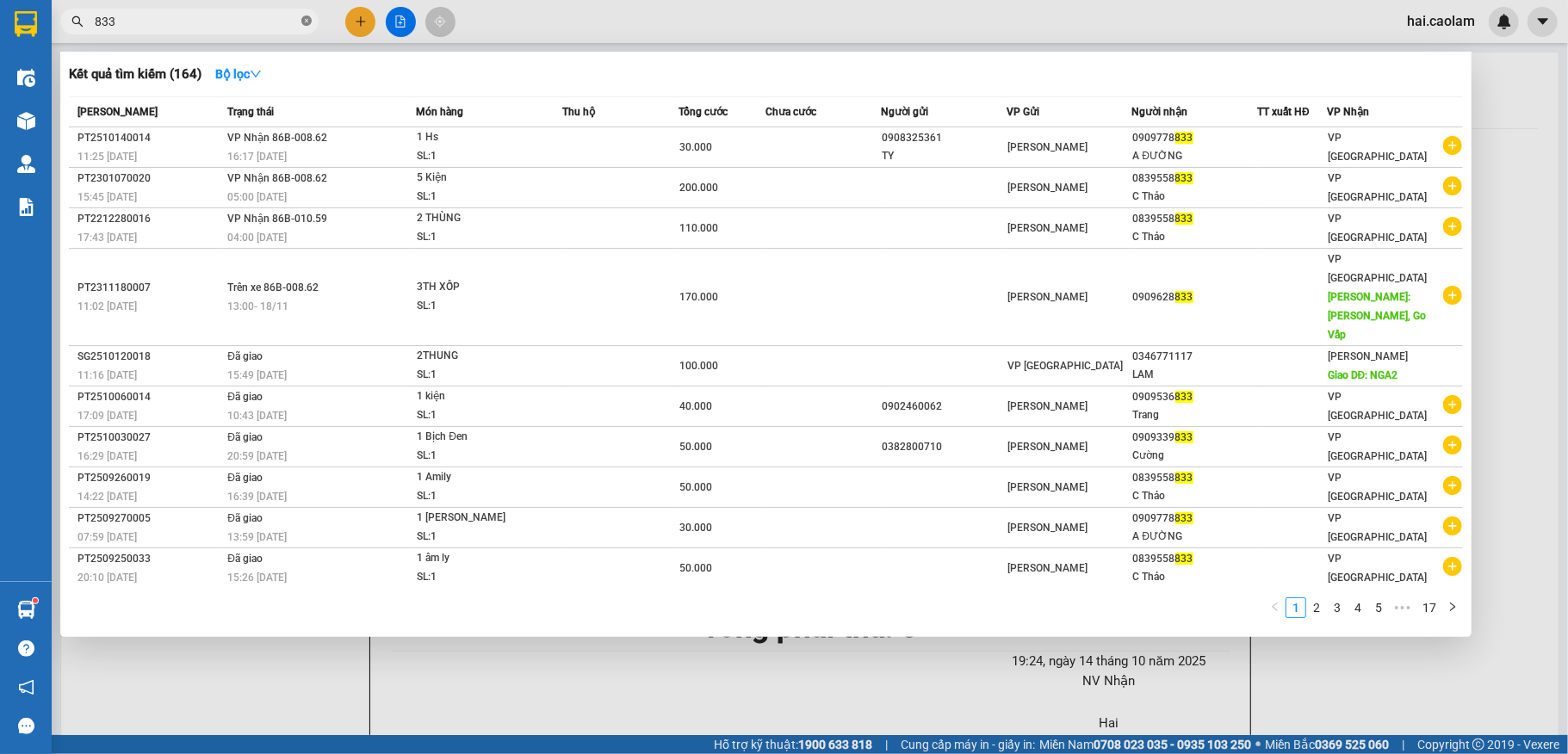
click at [304, 25] on icon "close-circle" at bounding box center [306, 20] width 10 height 10
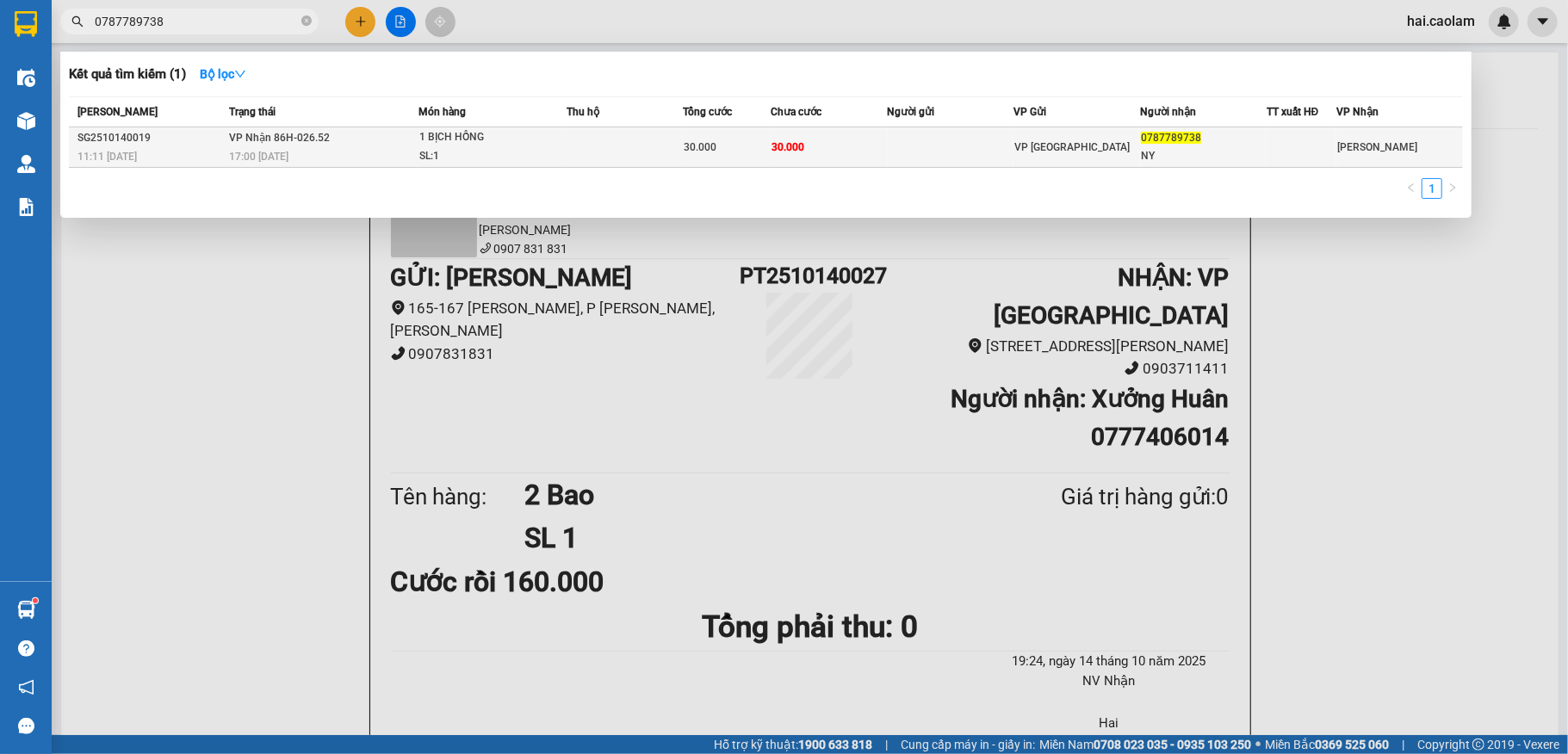
type input "0787789738"
click at [612, 146] on td at bounding box center [625, 147] width 116 height 41
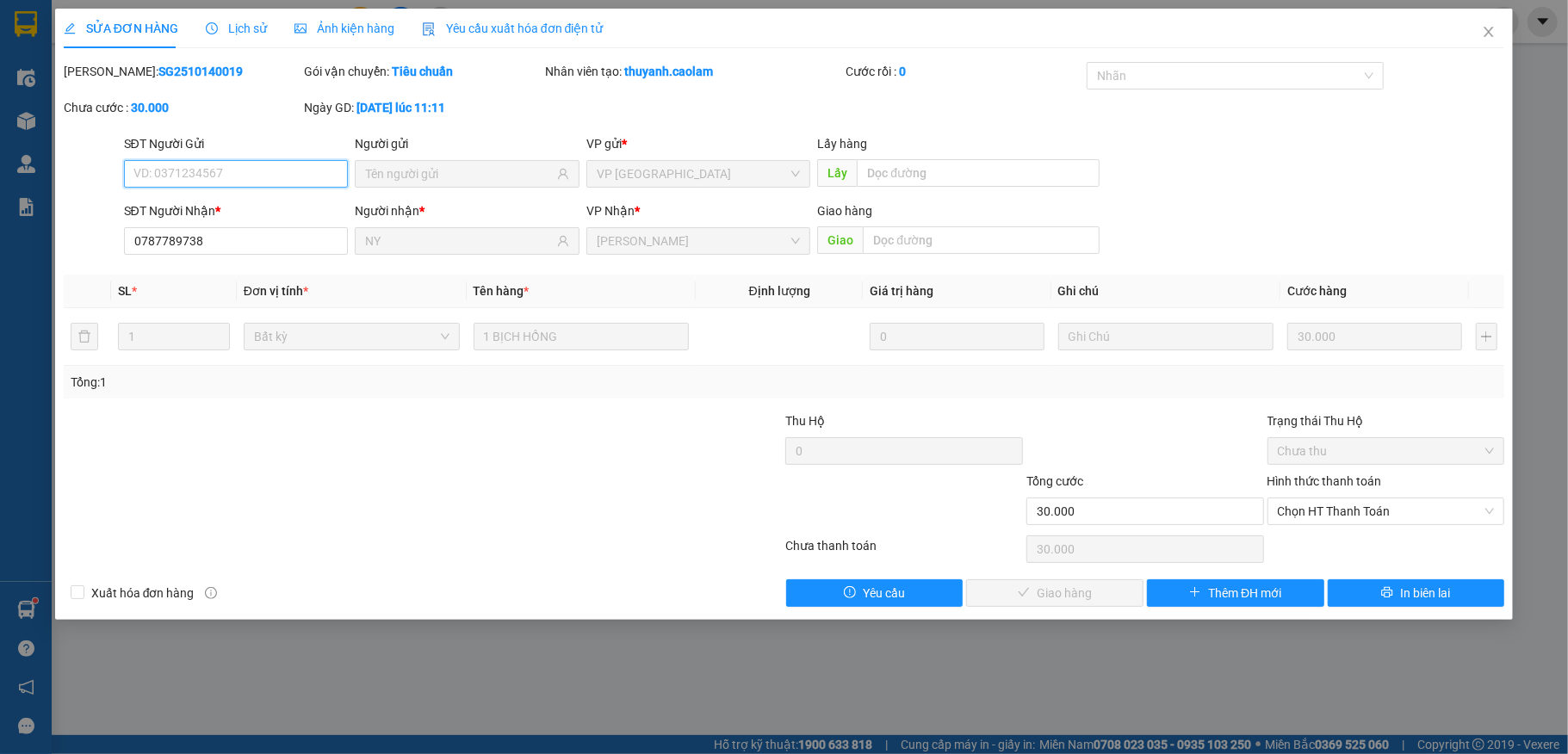
type input "0787789738"
type input "NY"
type input "30.000"
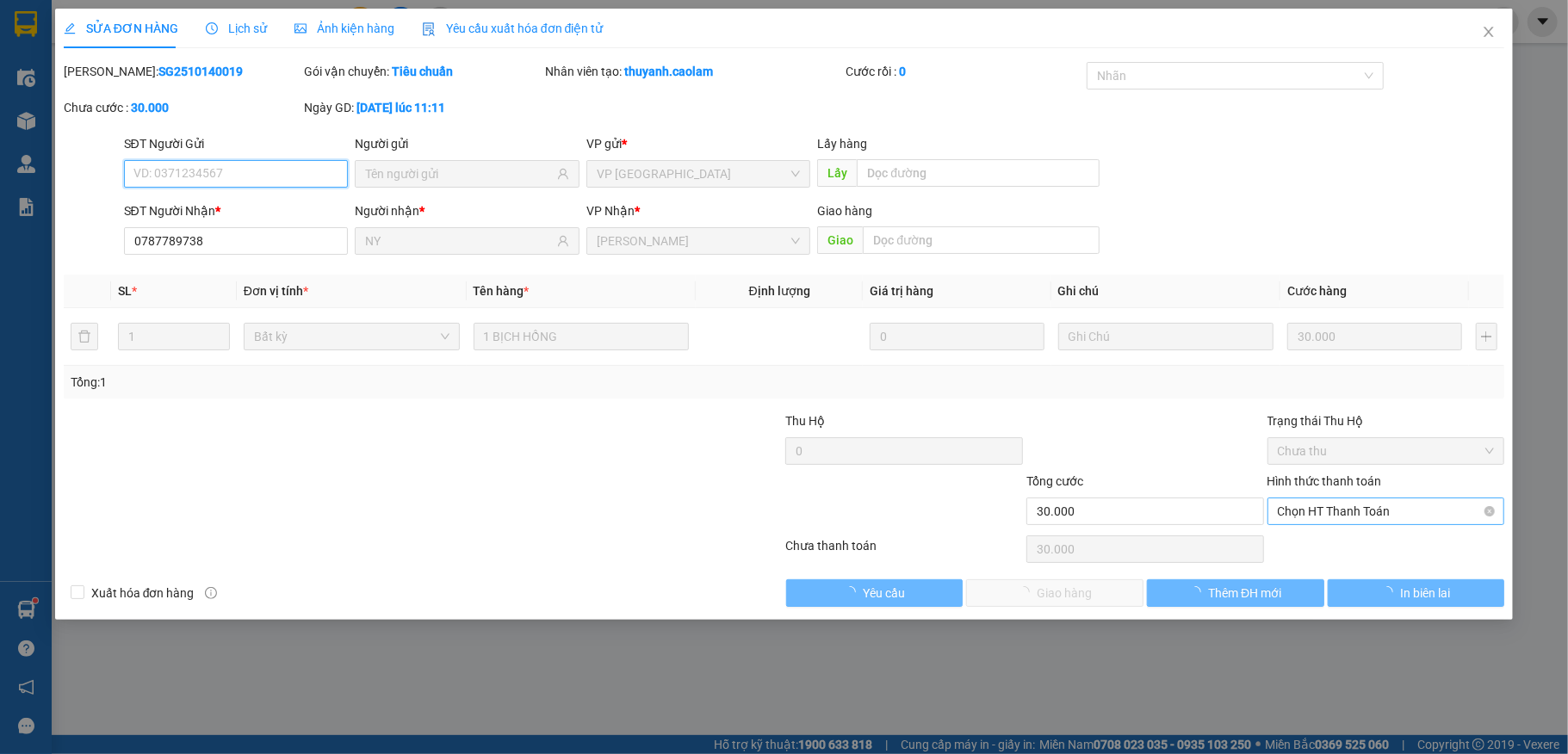
click at [1431, 514] on span "Chọn HT Thanh Toán" at bounding box center [1387, 512] width 217 height 25
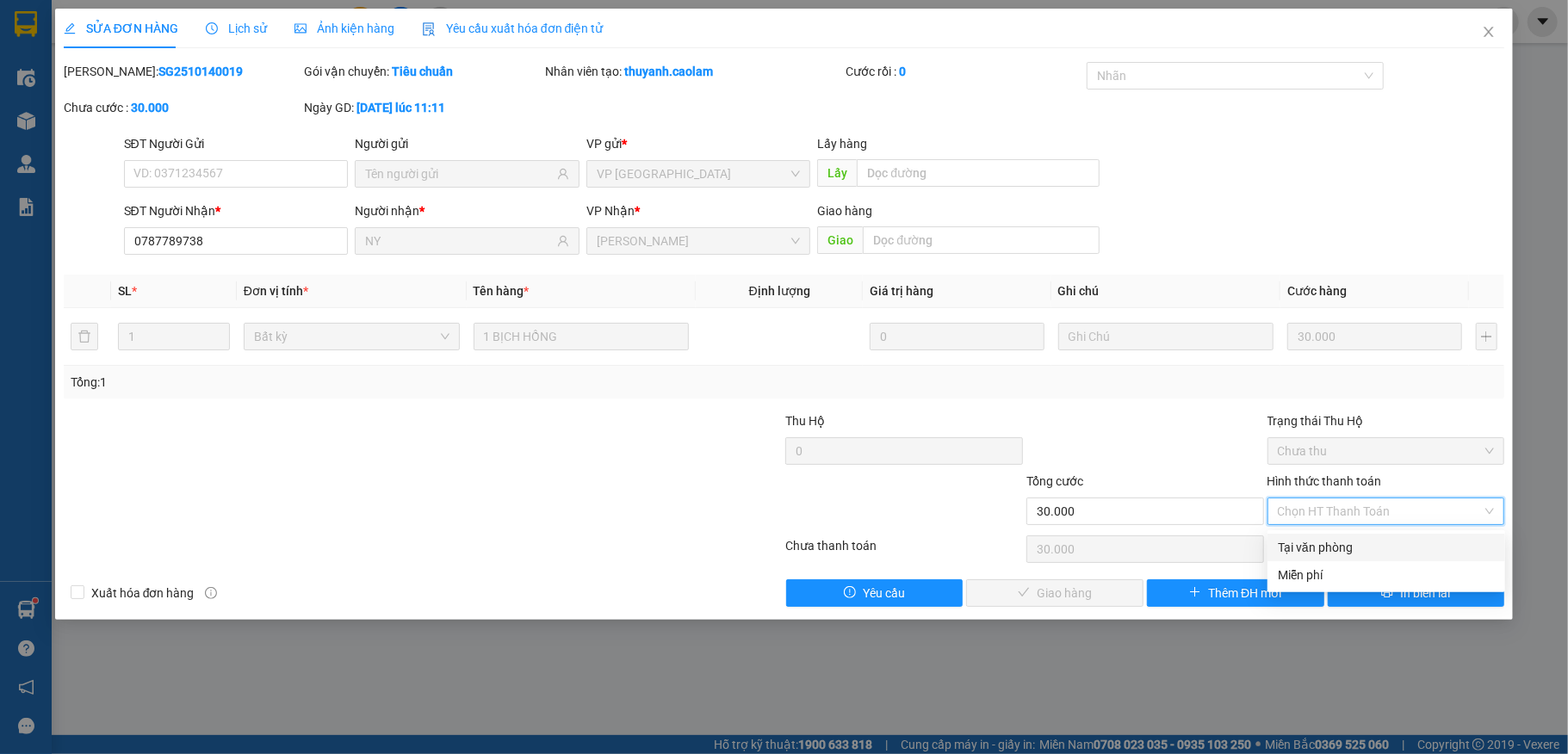
click at [1411, 535] on div "Tại văn phòng" at bounding box center [1387, 547] width 238 height 27
type input "0"
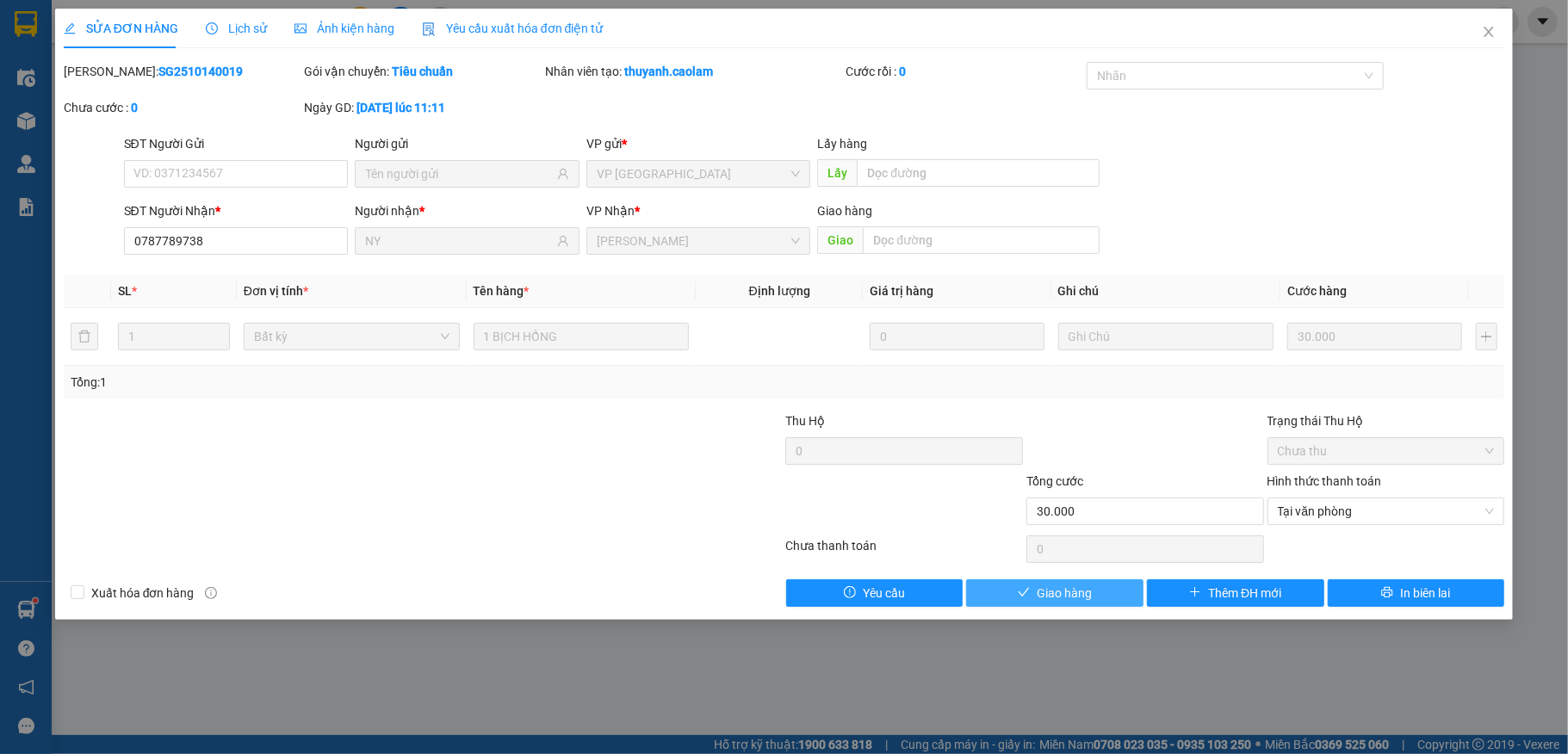
click at [1076, 602] on span "Giao hàng" at bounding box center [1064, 593] width 55 height 19
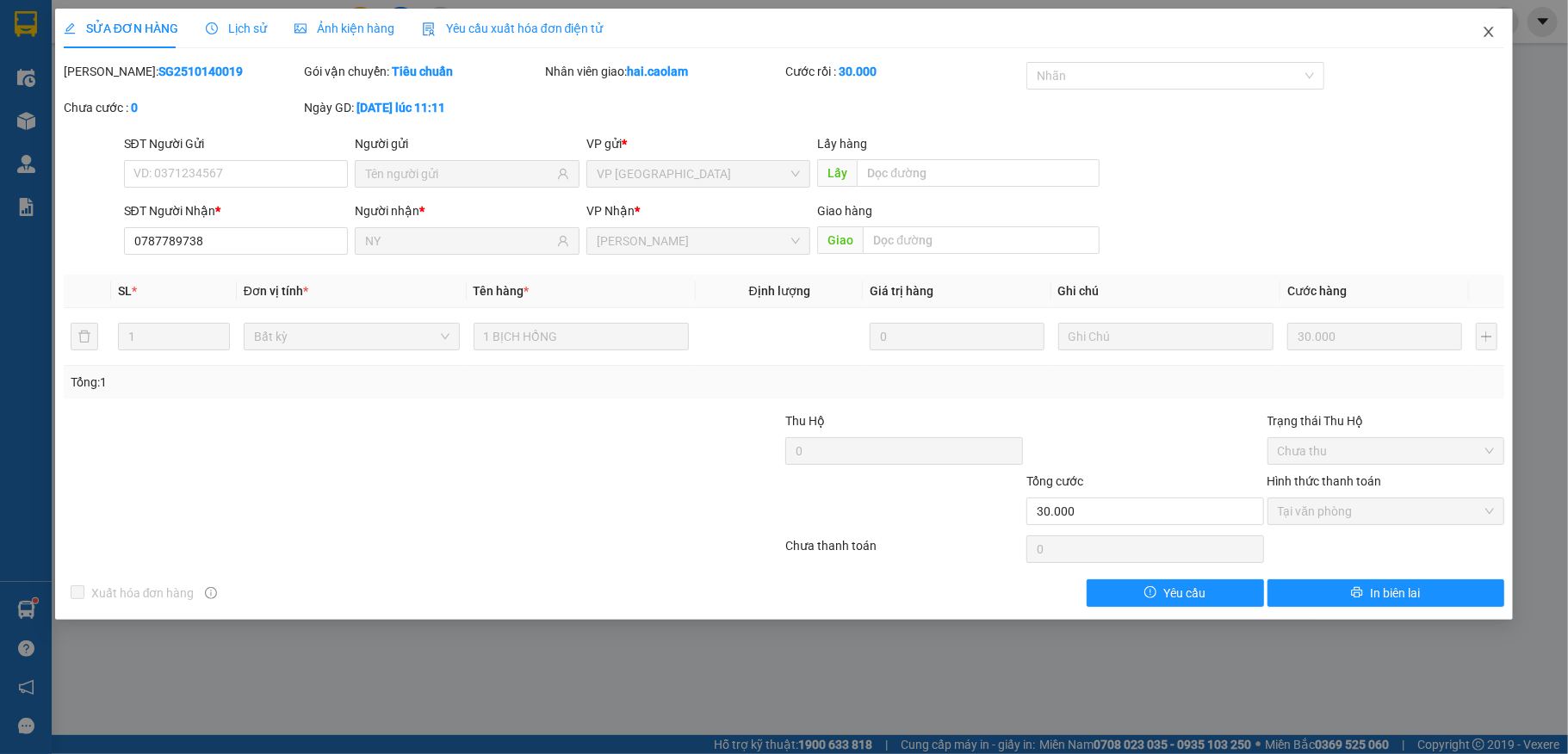
click at [1489, 39] on icon "close" at bounding box center [1489, 32] width 14 height 14
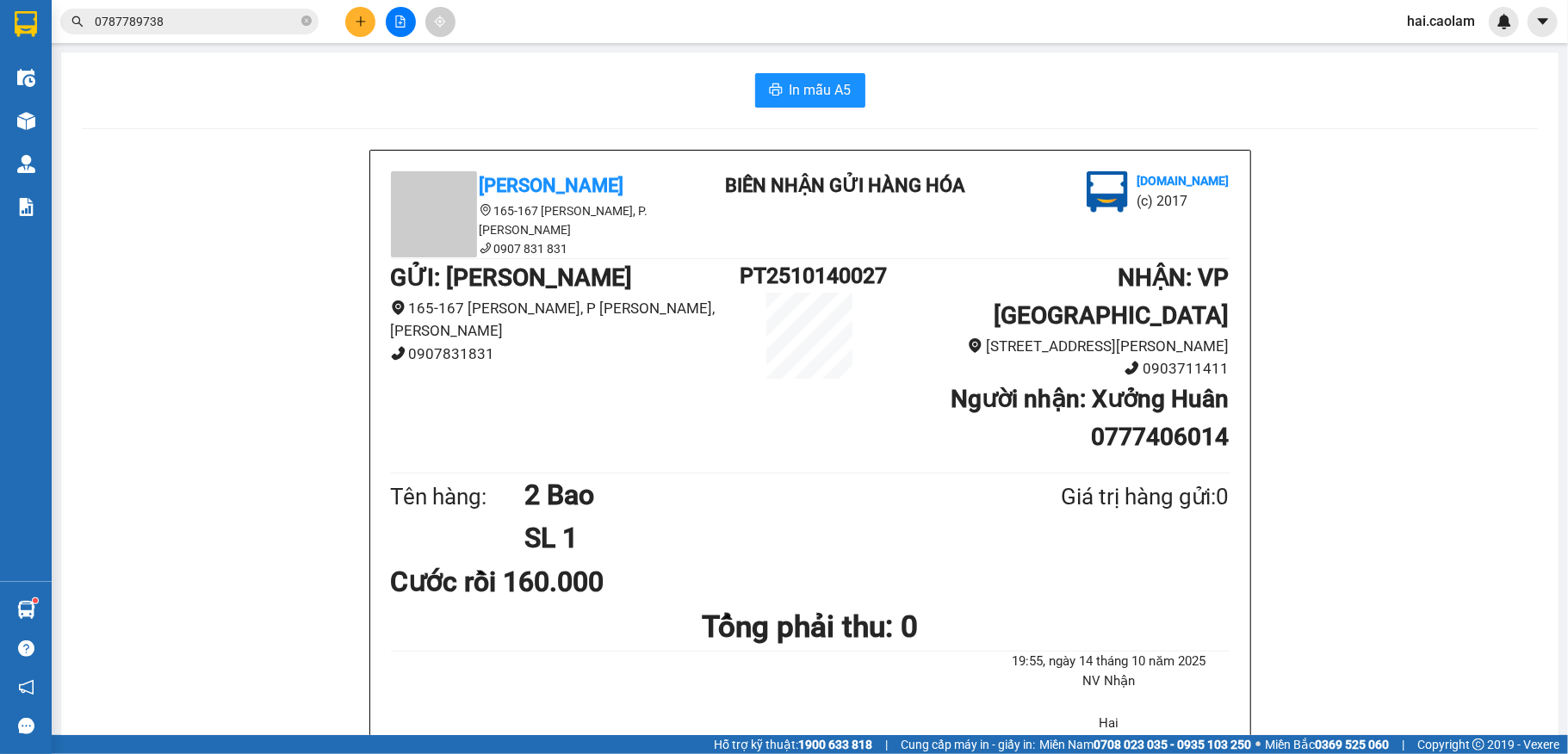
click at [308, 29] on span at bounding box center [306, 21] width 10 height 19
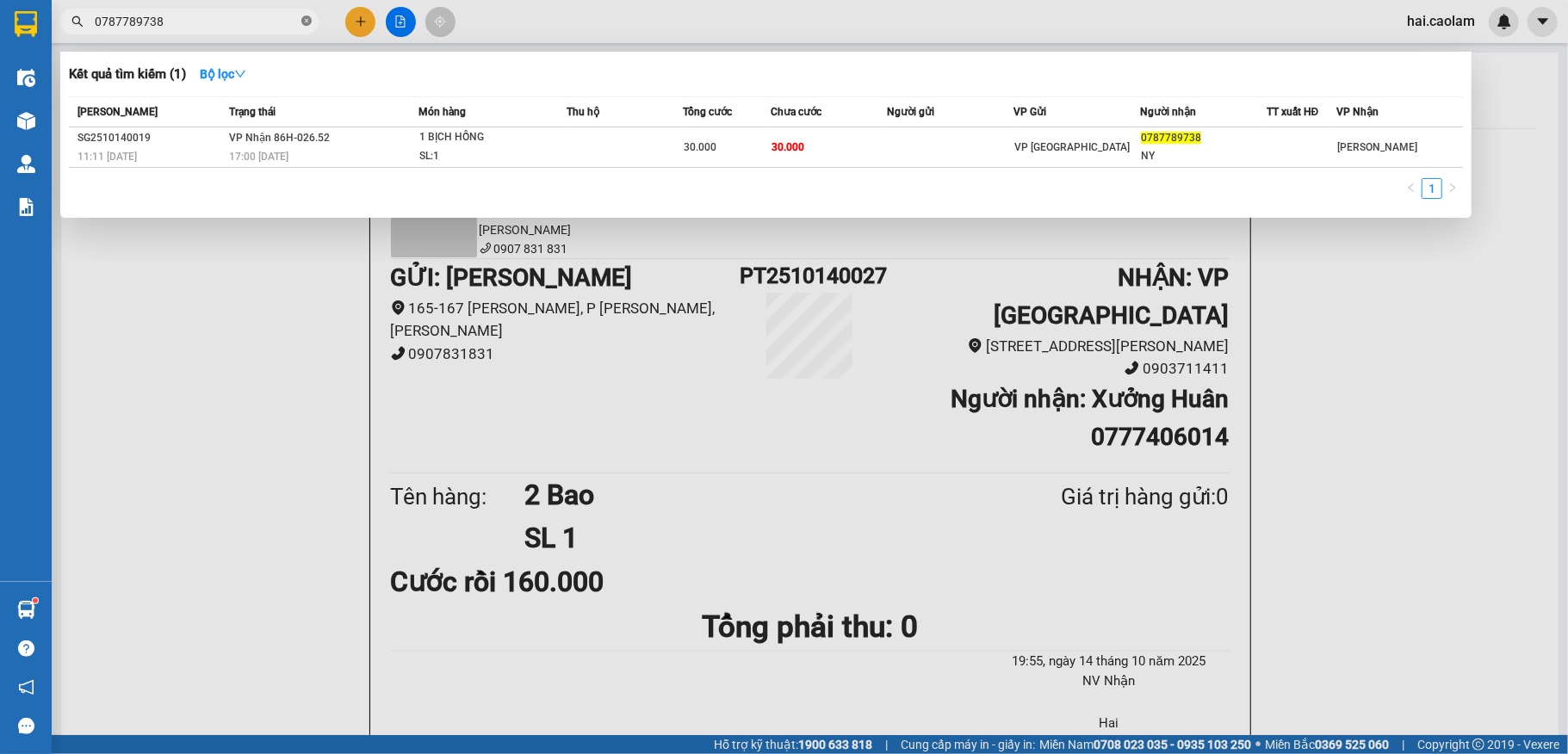
click at [307, 22] on icon "close-circle" at bounding box center [306, 20] width 10 height 10
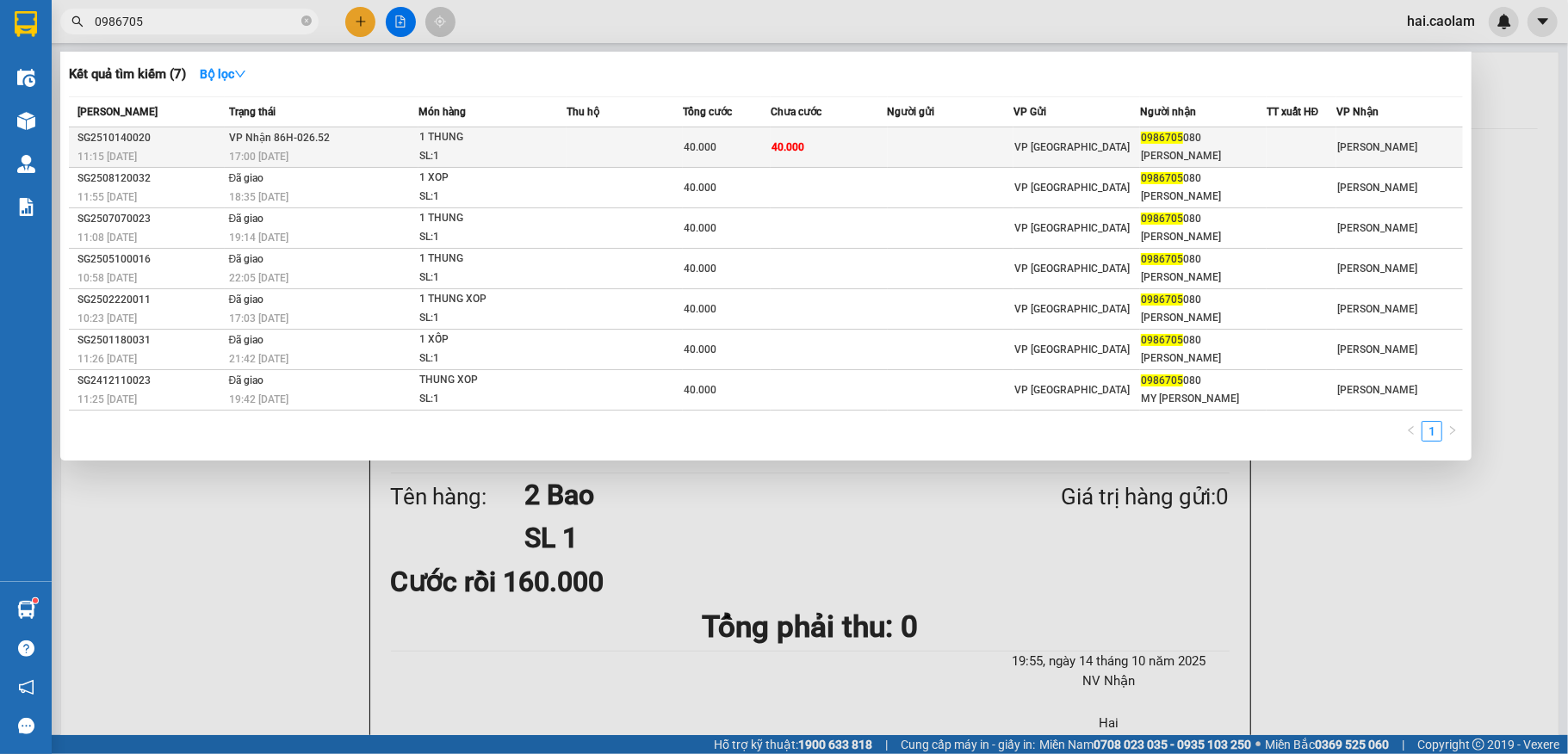
type input "0986705"
click at [537, 143] on div "1 THUNG" at bounding box center [484, 137] width 129 height 19
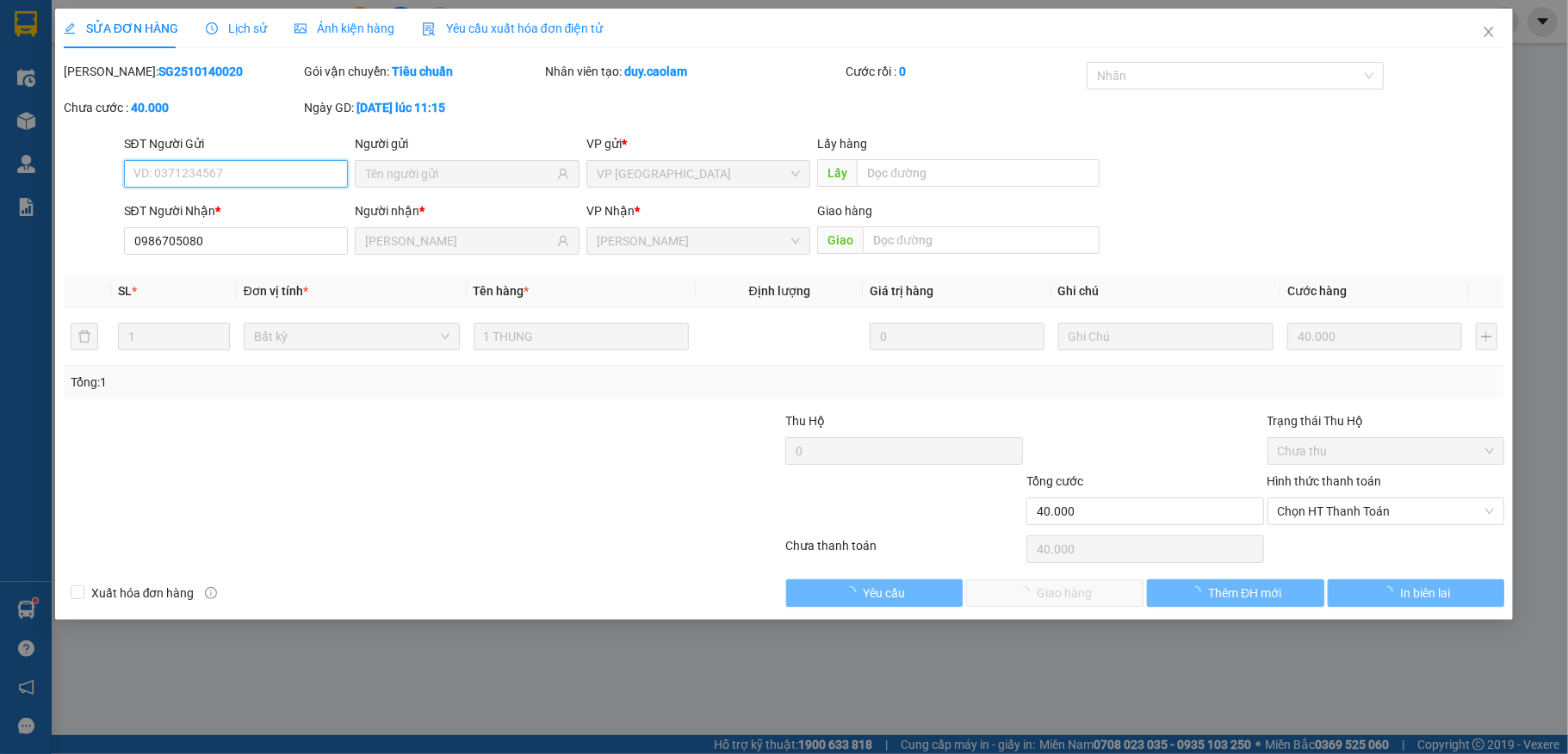
type input "0986705080"
type input "[PERSON_NAME]"
type input "40.000"
click at [1368, 515] on span "Chọn HT Thanh Toán" at bounding box center [1387, 512] width 217 height 25
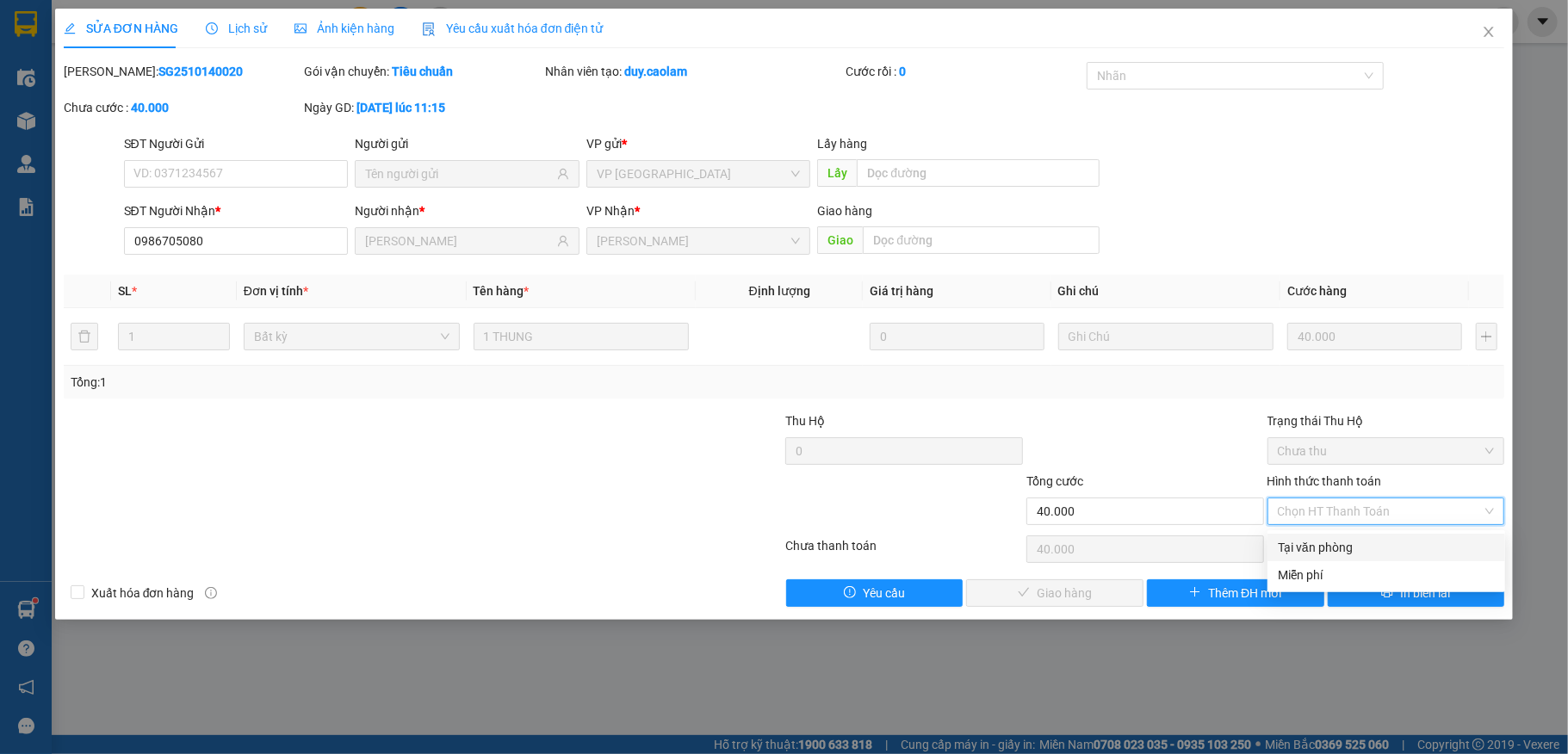
click at [1359, 555] on div "Tại văn phòng" at bounding box center [1387, 547] width 217 height 19
type input "0"
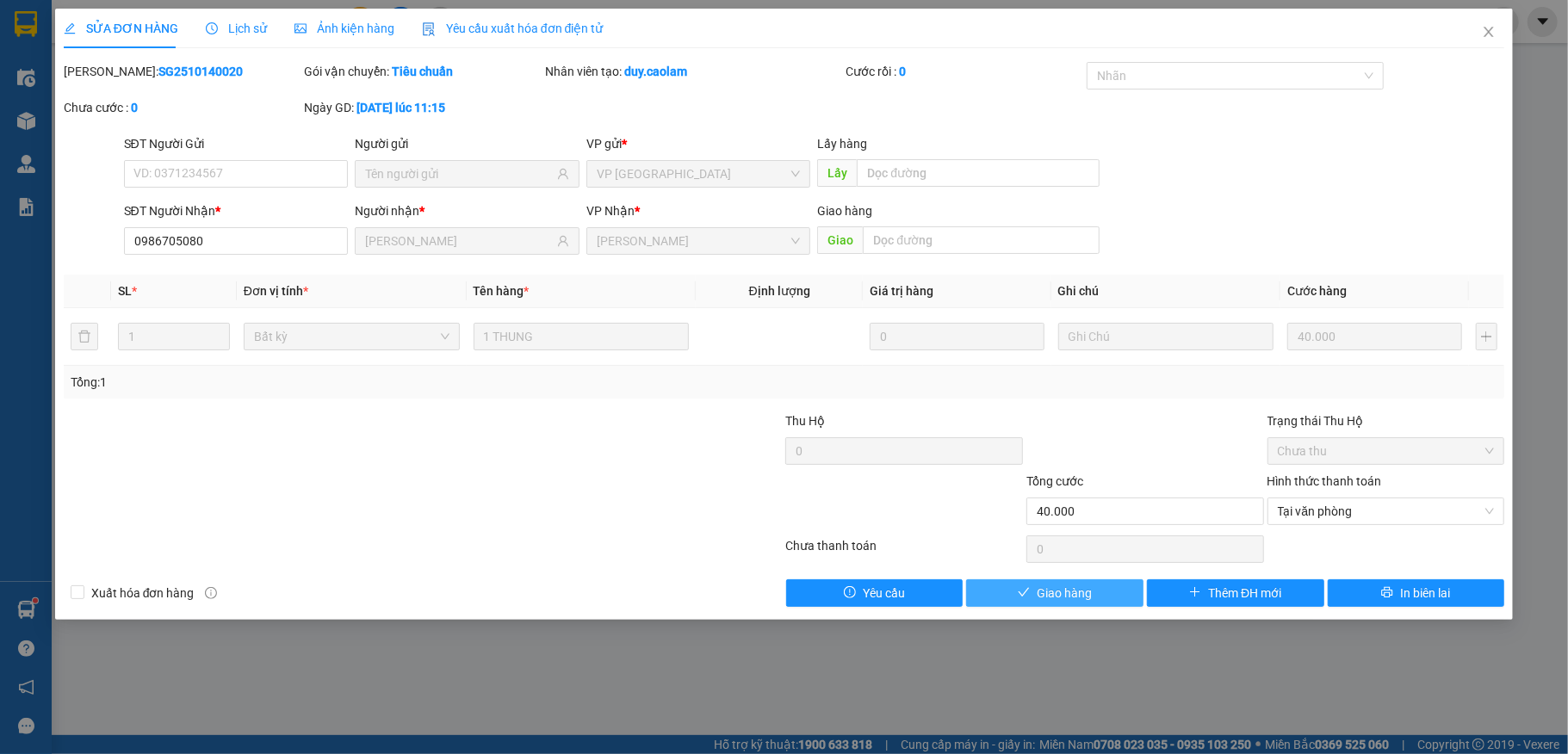
click at [1025, 599] on icon "check" at bounding box center [1024, 592] width 12 height 12
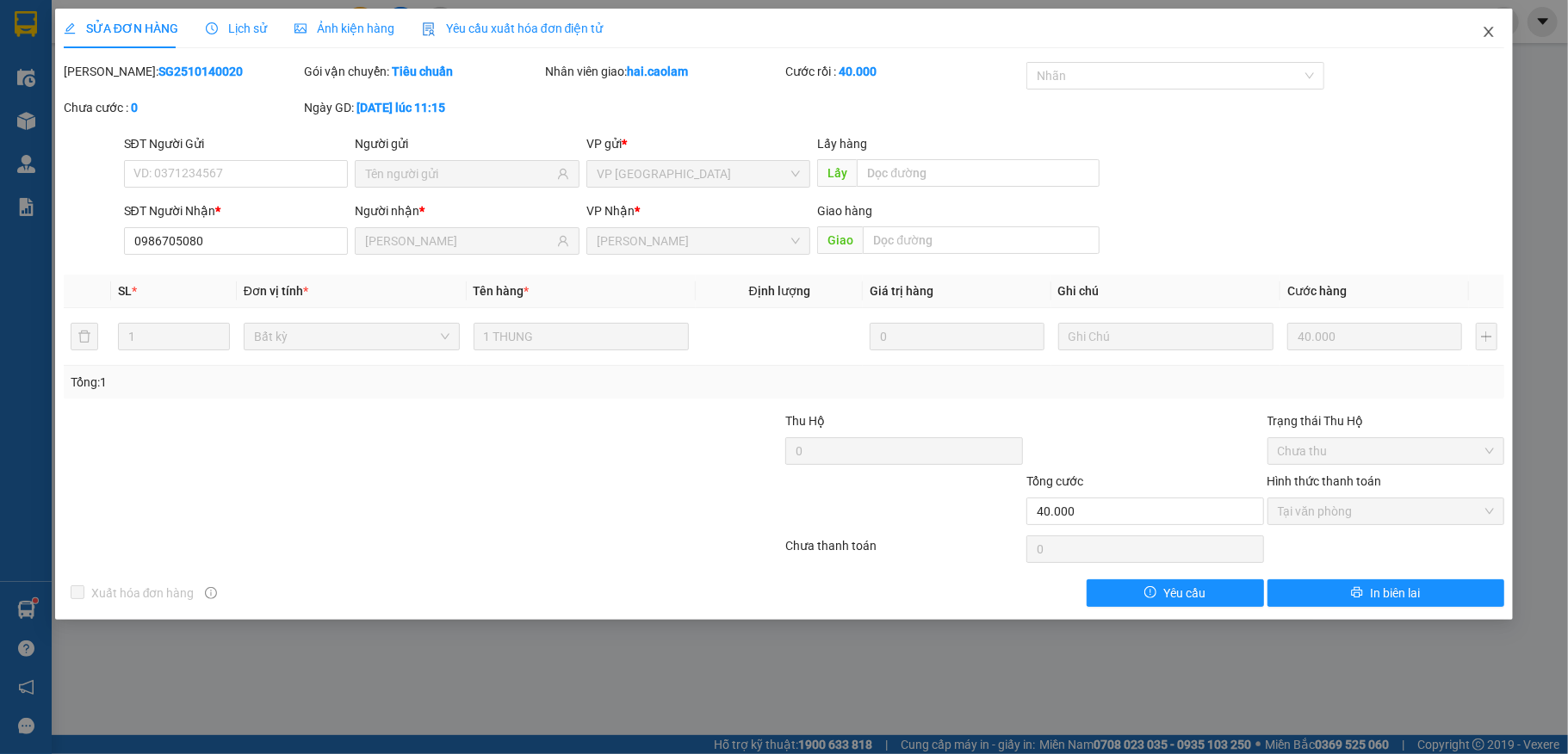
click at [1489, 33] on icon "close" at bounding box center [1489, 31] width 9 height 10
